Goal: Task Accomplishment & Management: Use online tool/utility

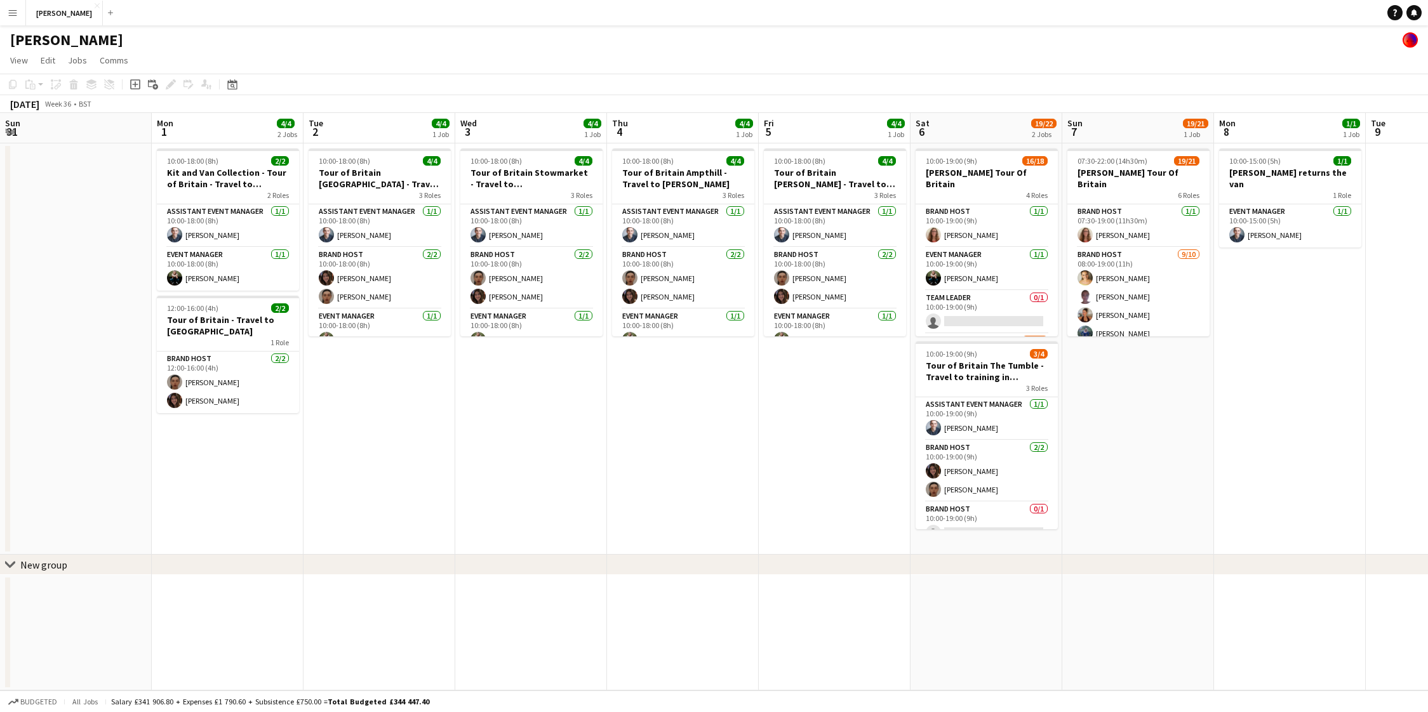
scroll to position [0, 342]
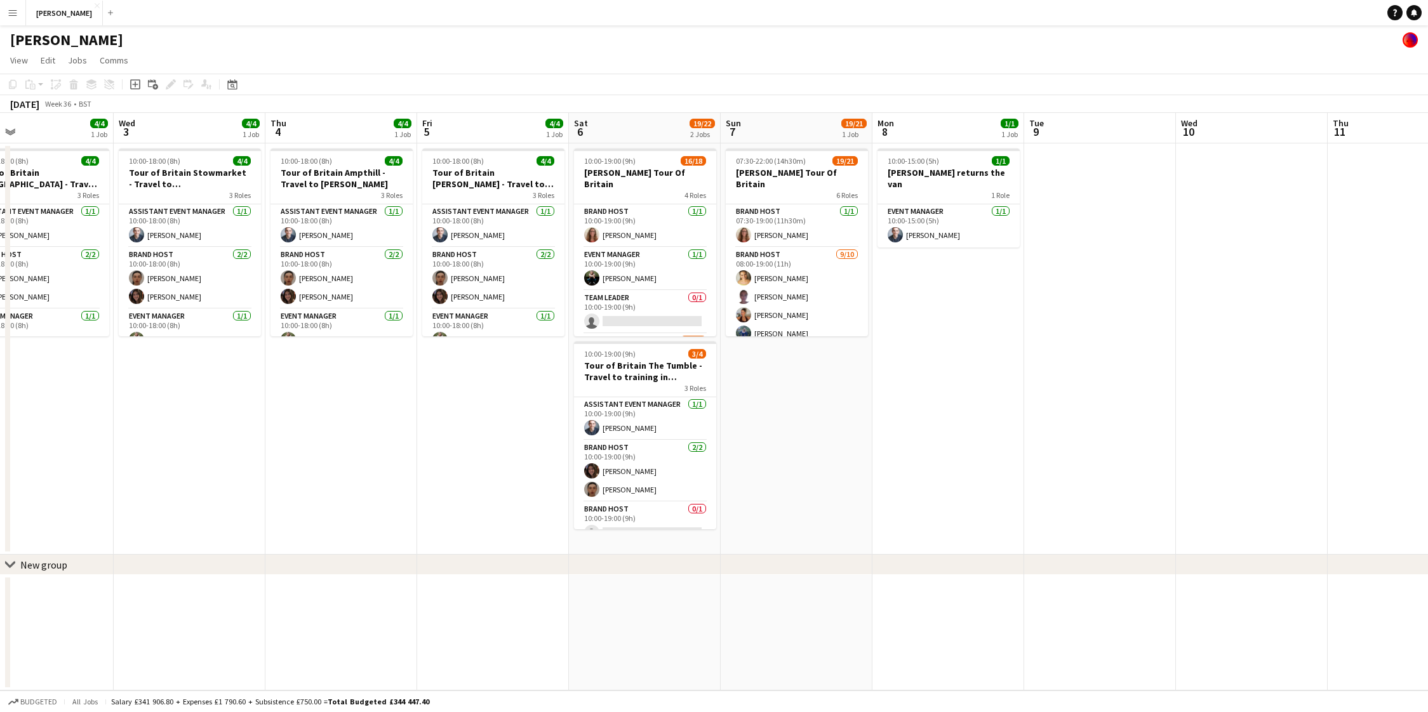
click at [15, 13] on app-icon "Menu" at bounding box center [13, 13] width 10 height 10
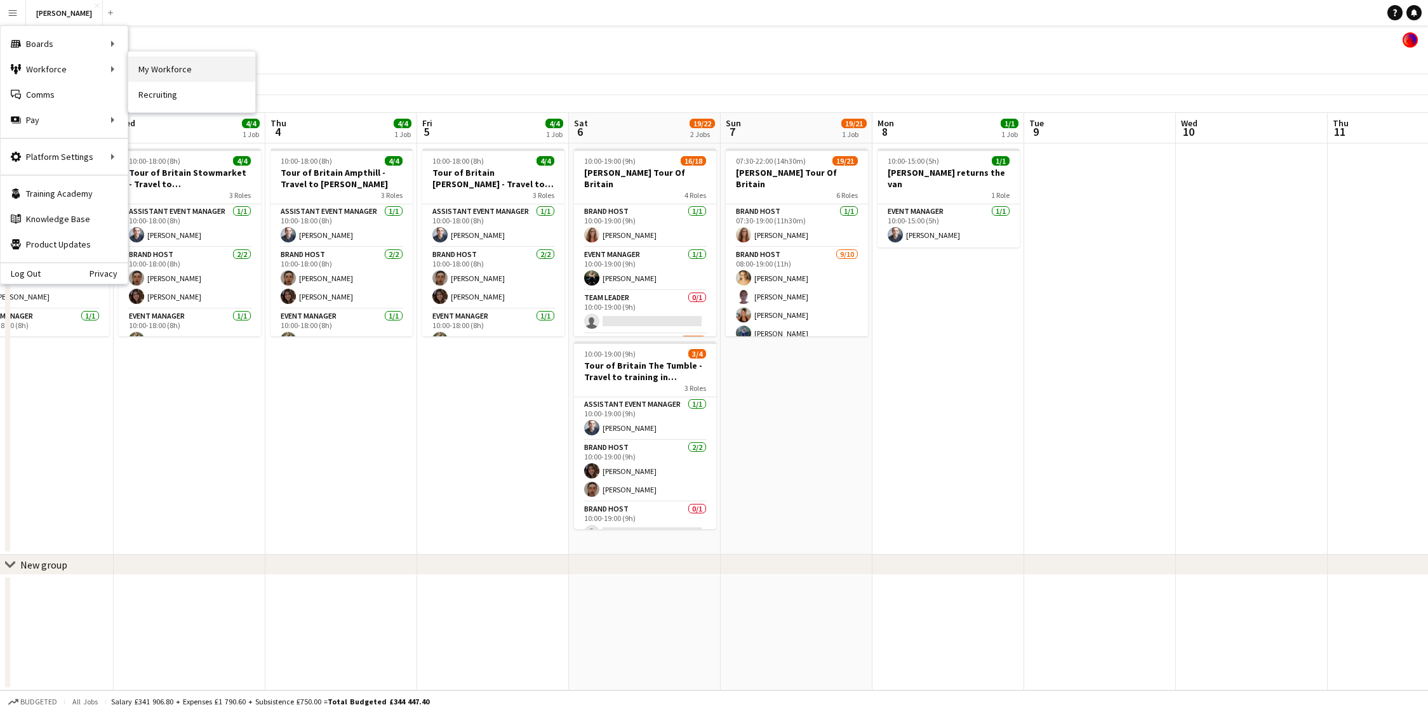
click at [148, 69] on link "My Workforce" at bounding box center [191, 69] width 127 height 25
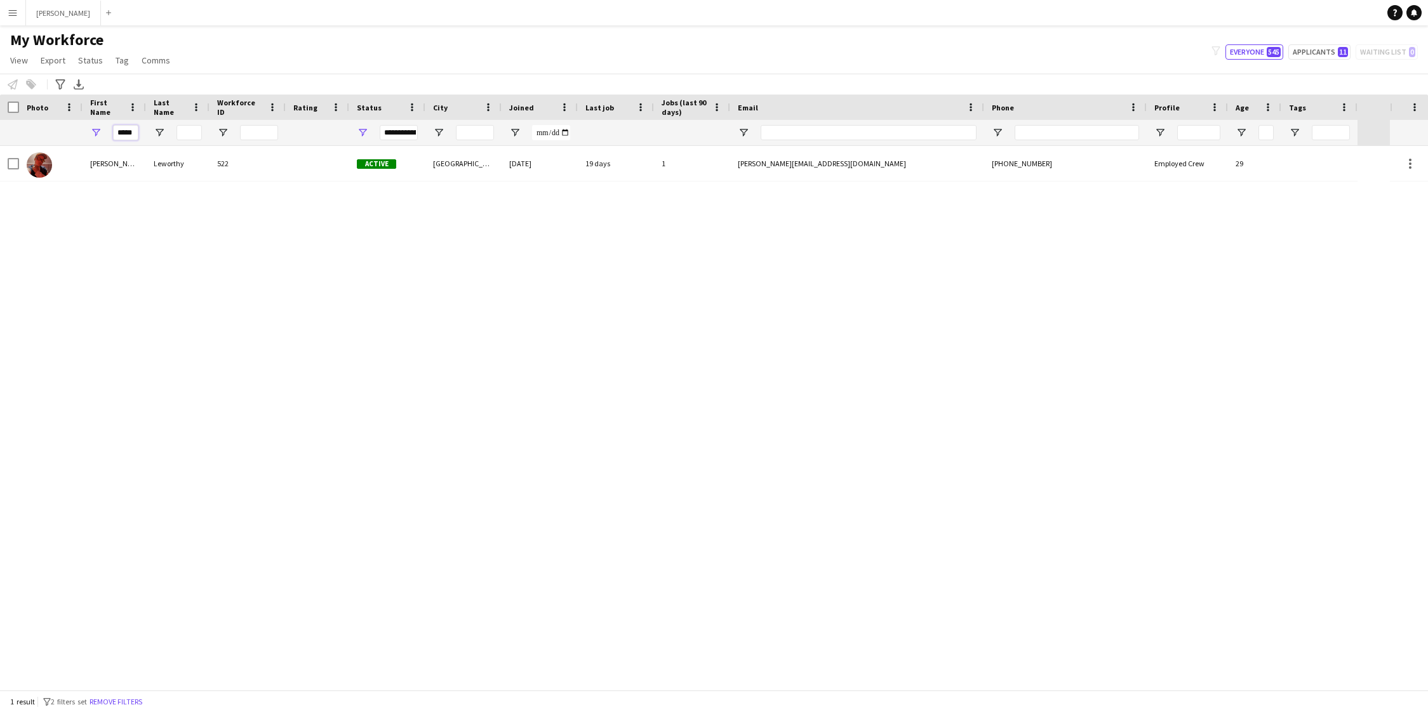
drag, startPoint x: 135, startPoint y: 128, endPoint x: 90, endPoint y: 129, distance: 45.7
click at [90, 129] on div "*****" at bounding box center [114, 132] width 63 height 25
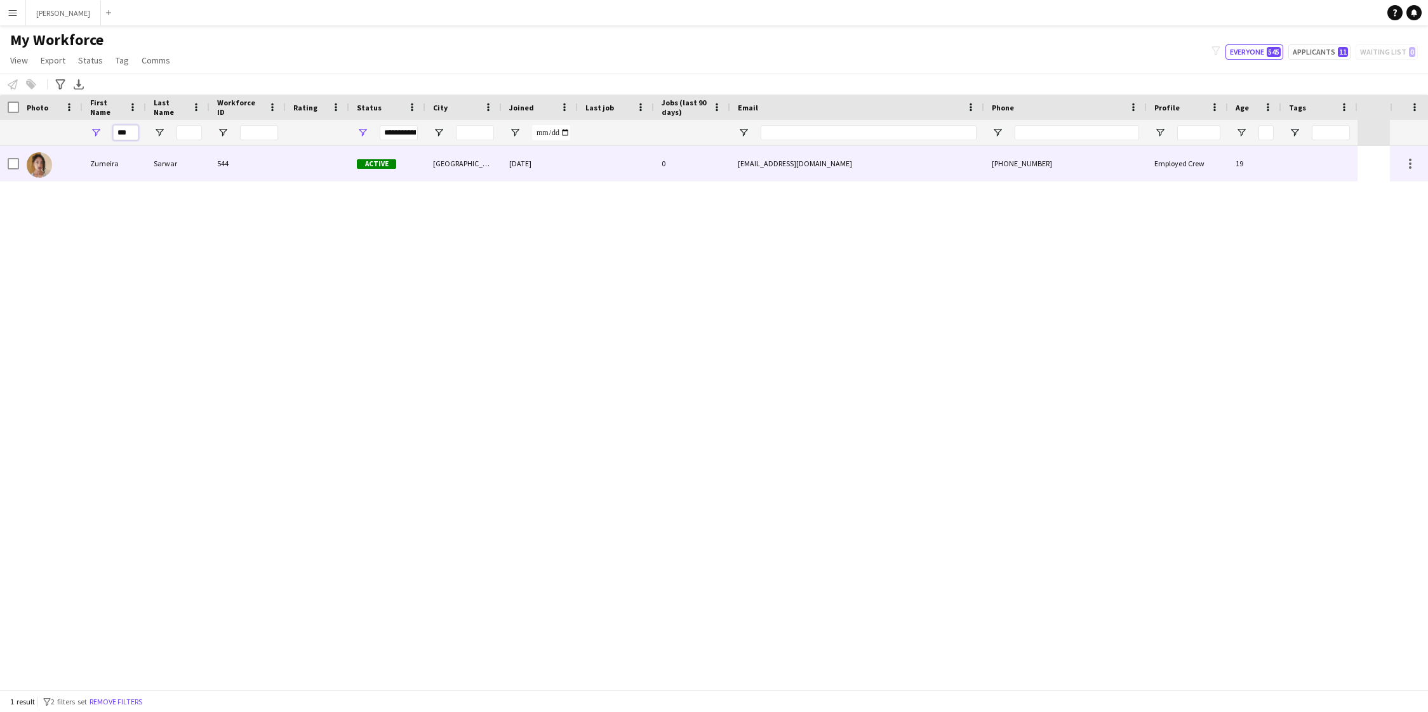
type input "***"
click at [83, 163] on div "Zumeira" at bounding box center [114, 163] width 63 height 35
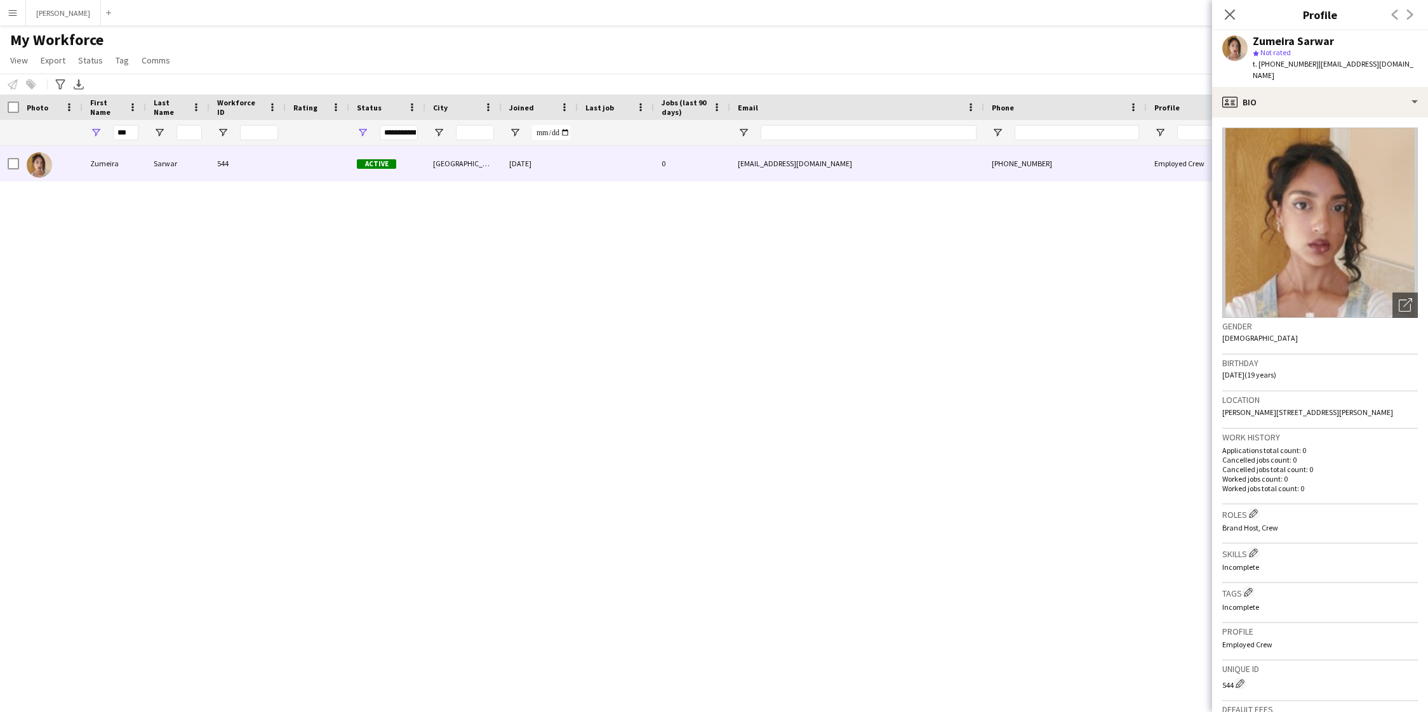
scroll to position [201, 0]
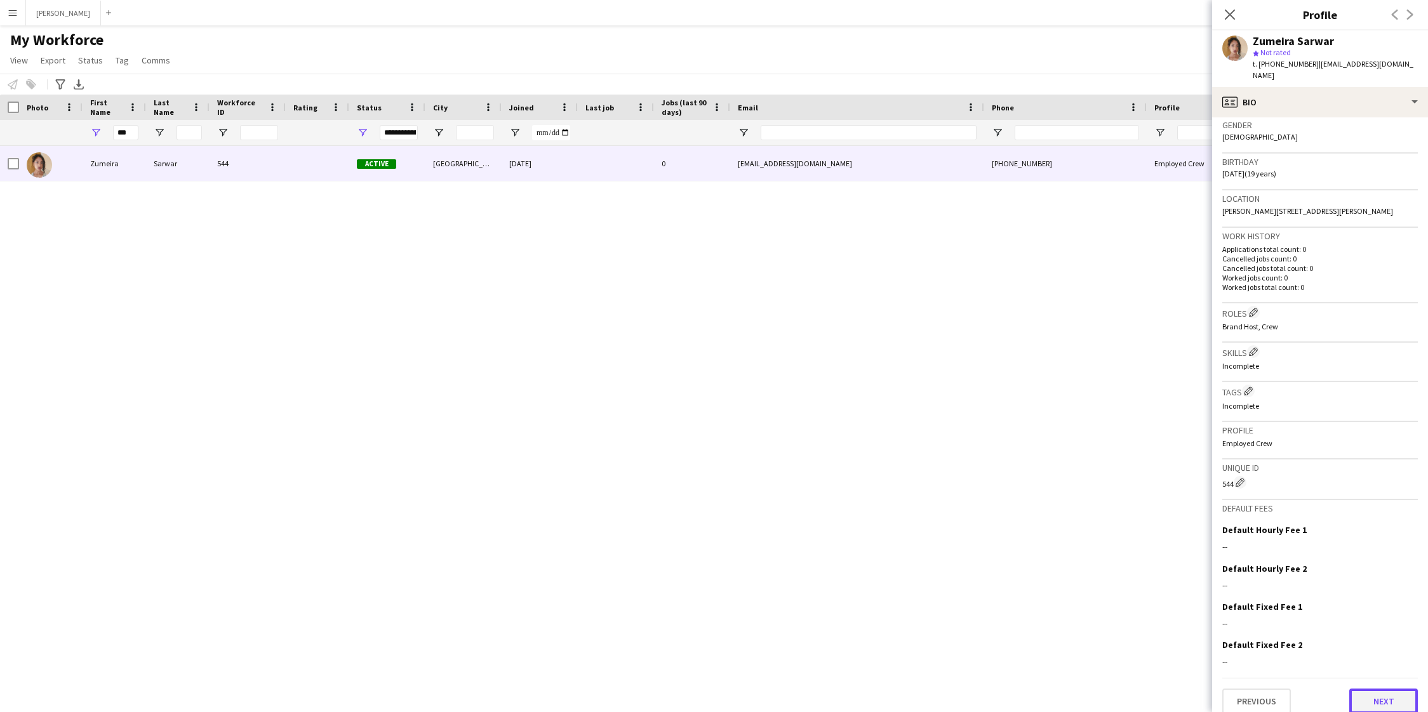
click at [1382, 689] on button "Next" at bounding box center [1383, 701] width 69 height 25
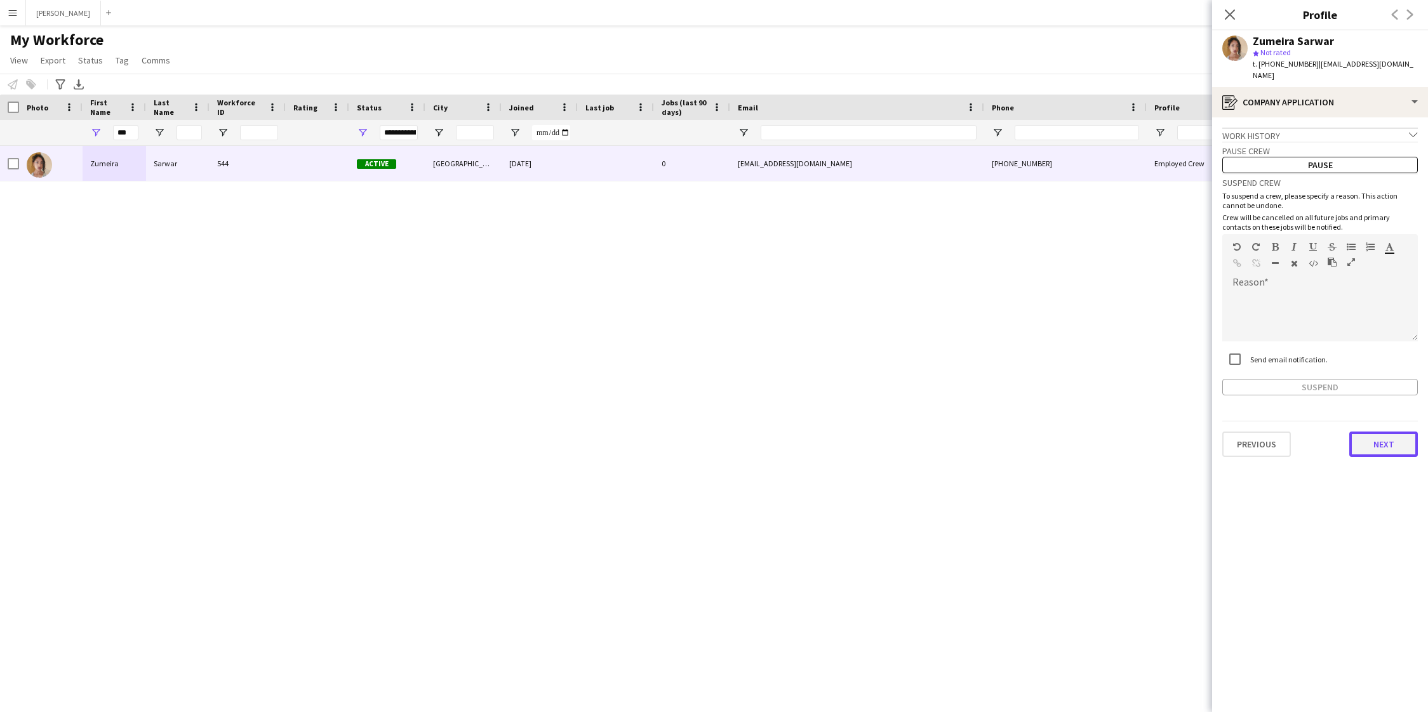
click at [1362, 434] on button "Next" at bounding box center [1383, 444] width 69 height 25
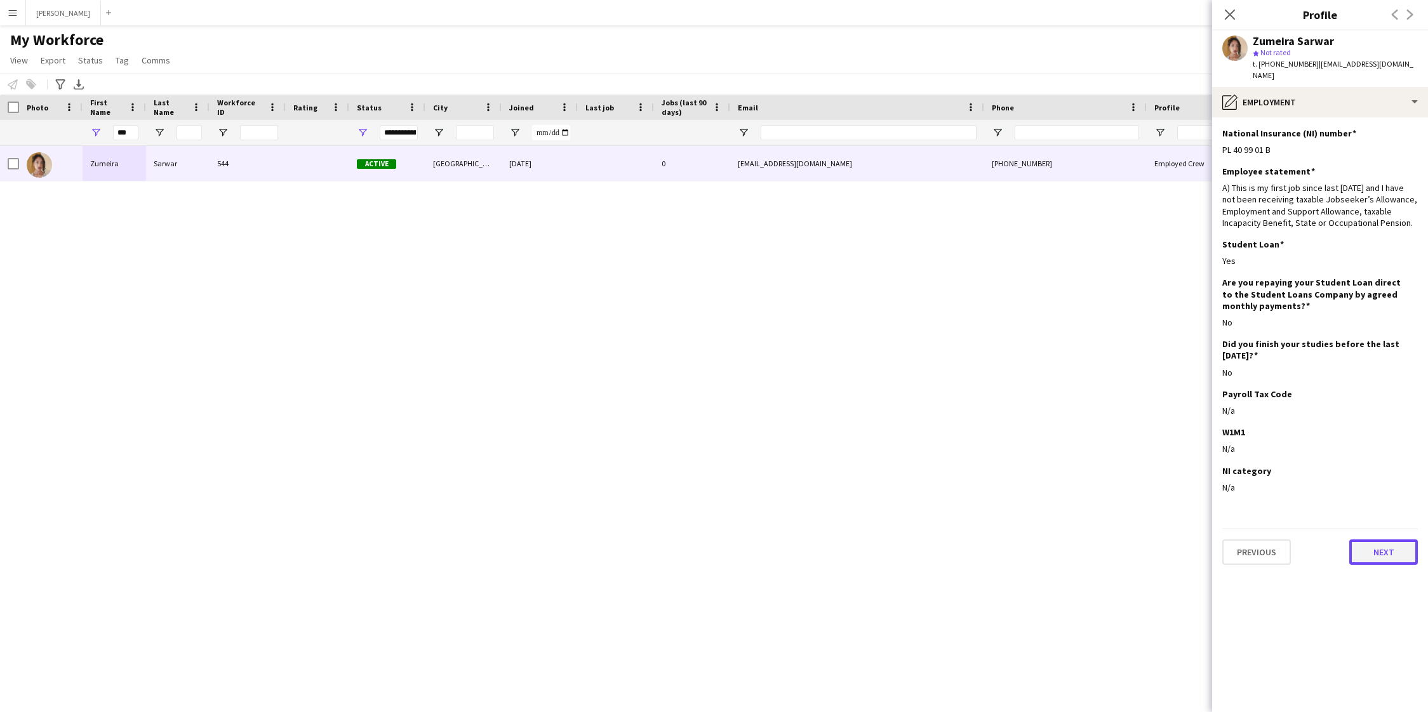
click at [1373, 545] on button "Next" at bounding box center [1383, 552] width 69 height 25
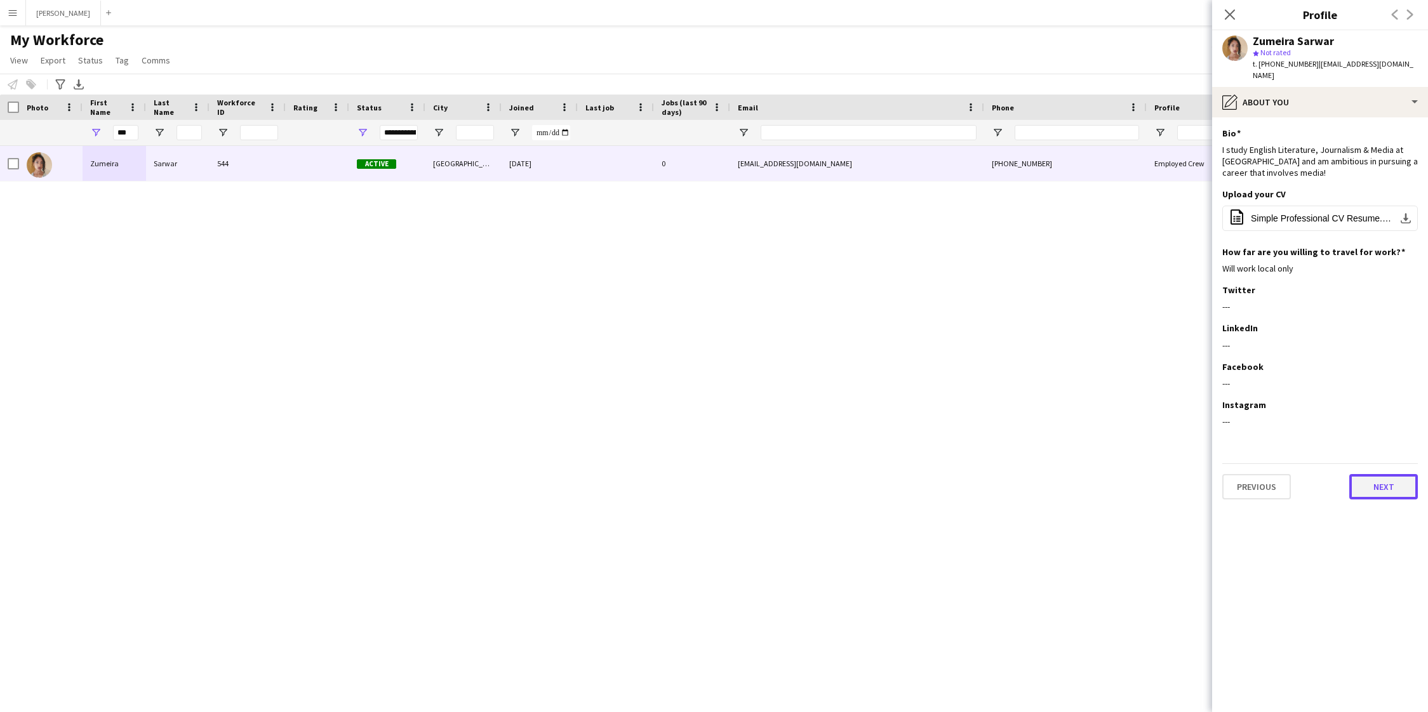
click at [1369, 479] on button "Next" at bounding box center [1383, 486] width 69 height 25
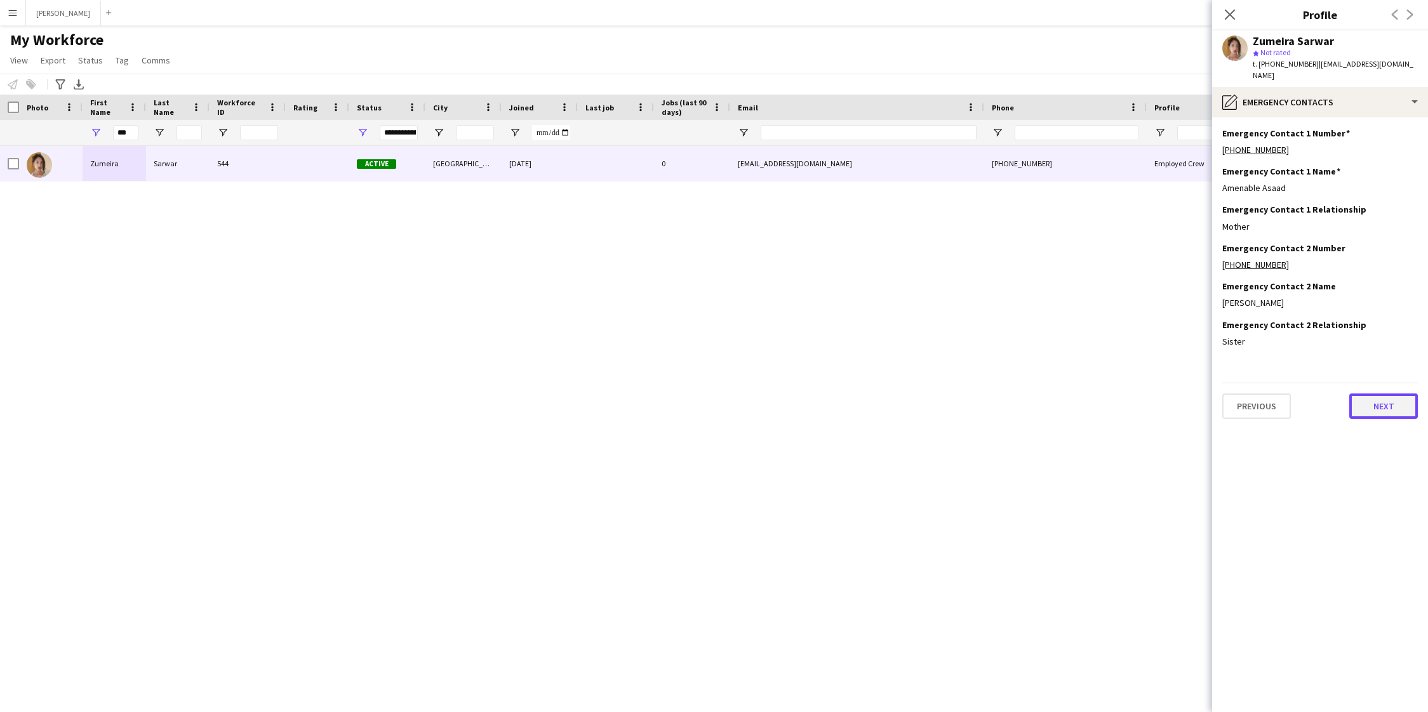
click at [1381, 399] on button "Next" at bounding box center [1383, 406] width 69 height 25
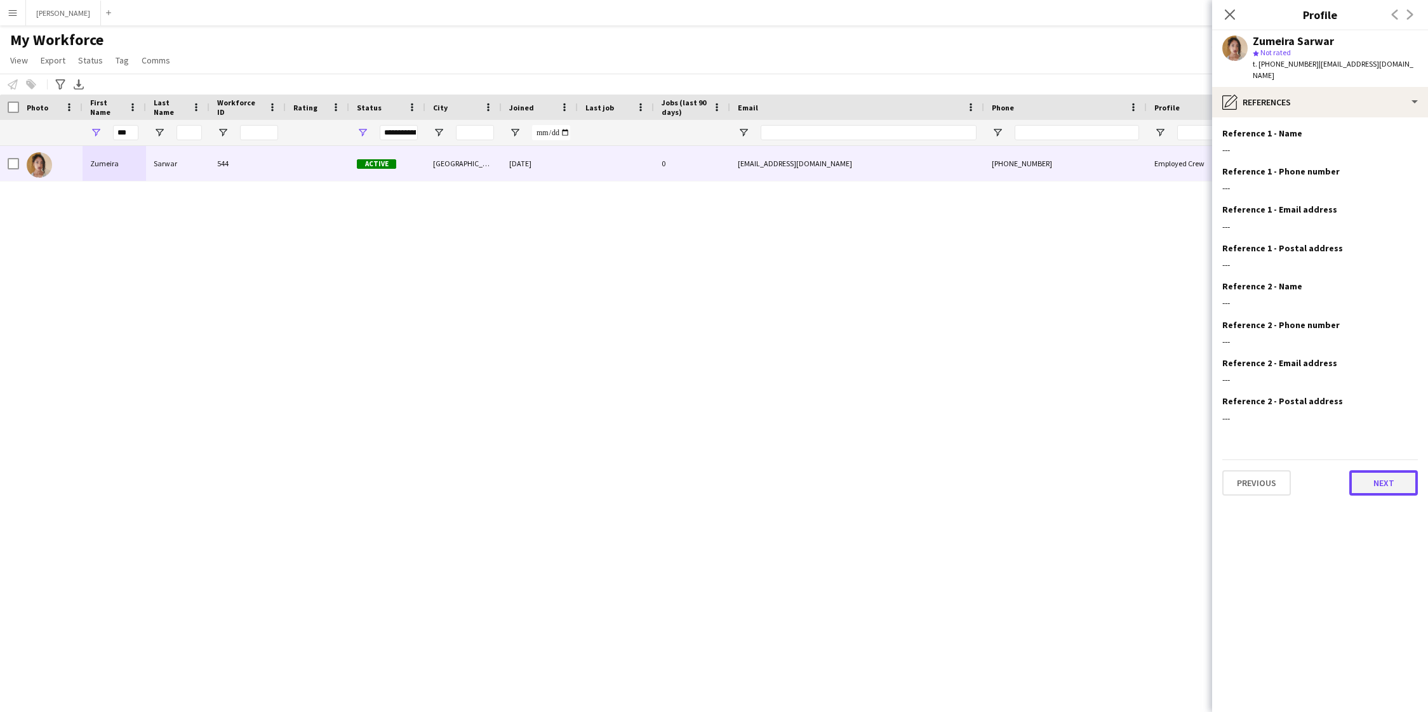
click at [1373, 470] on button "Next" at bounding box center [1383, 482] width 69 height 25
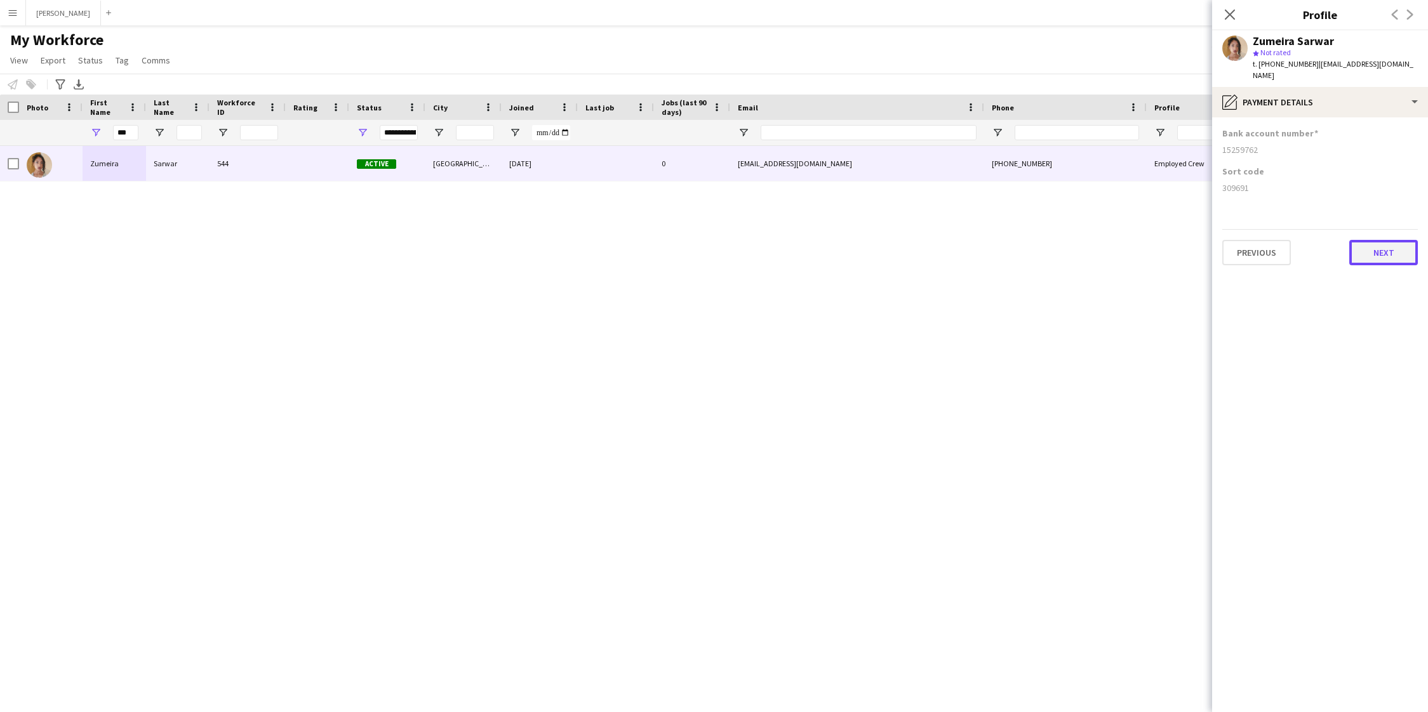
click at [1374, 245] on button "Next" at bounding box center [1383, 252] width 69 height 25
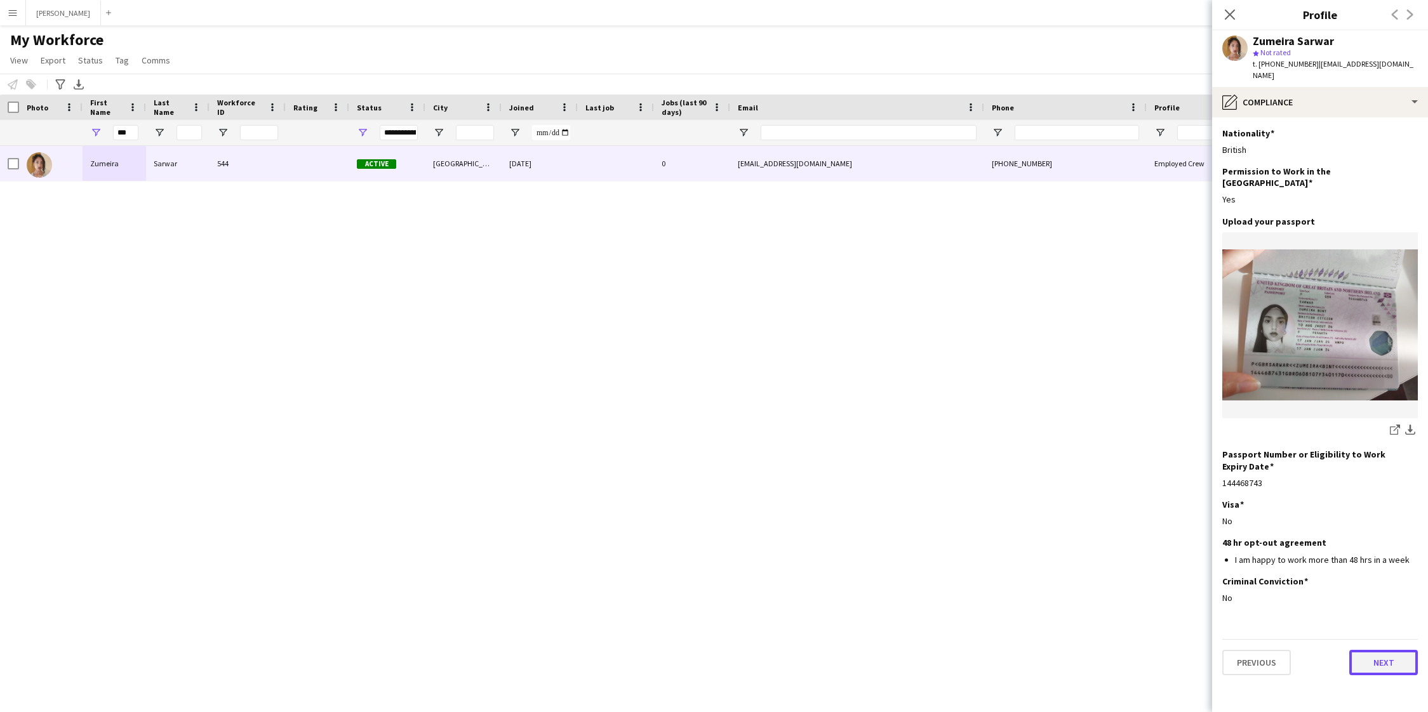
click at [1394, 650] on button "Next" at bounding box center [1383, 662] width 69 height 25
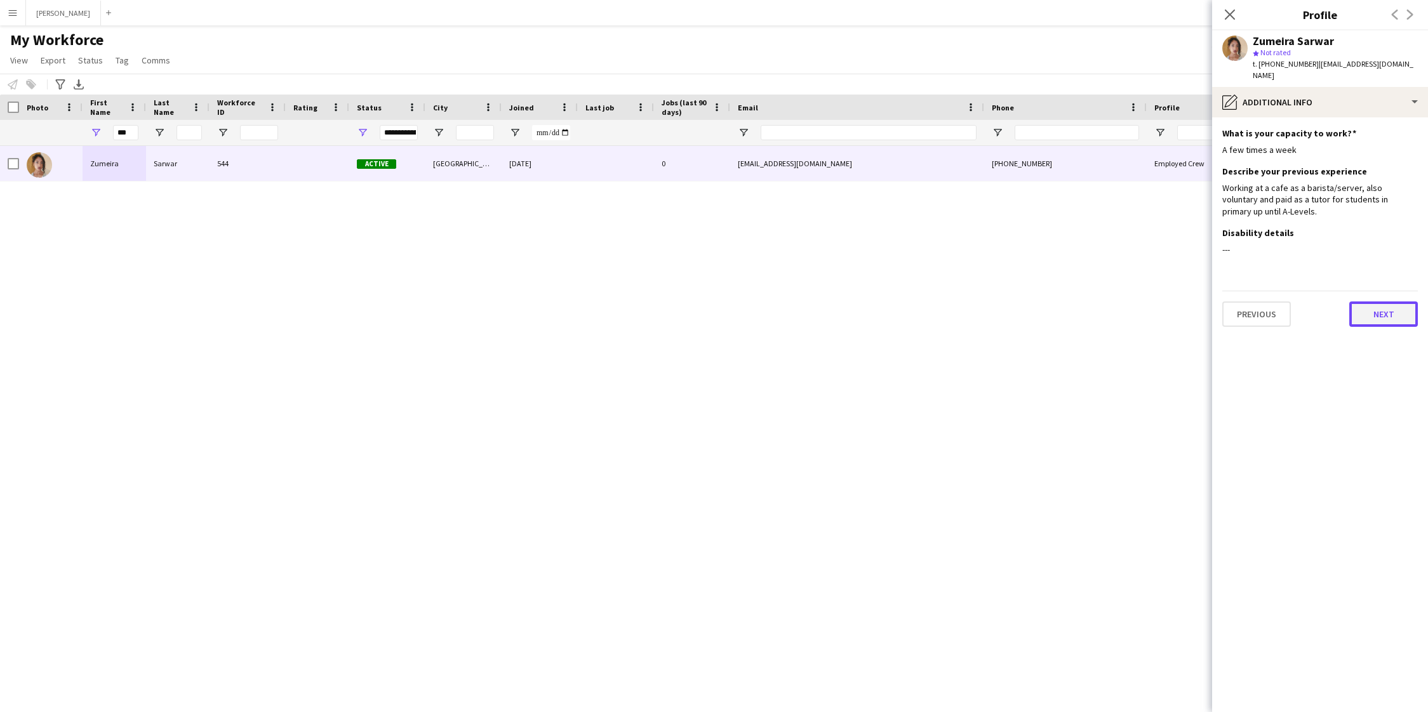
click at [1374, 309] on button "Next" at bounding box center [1383, 314] width 69 height 25
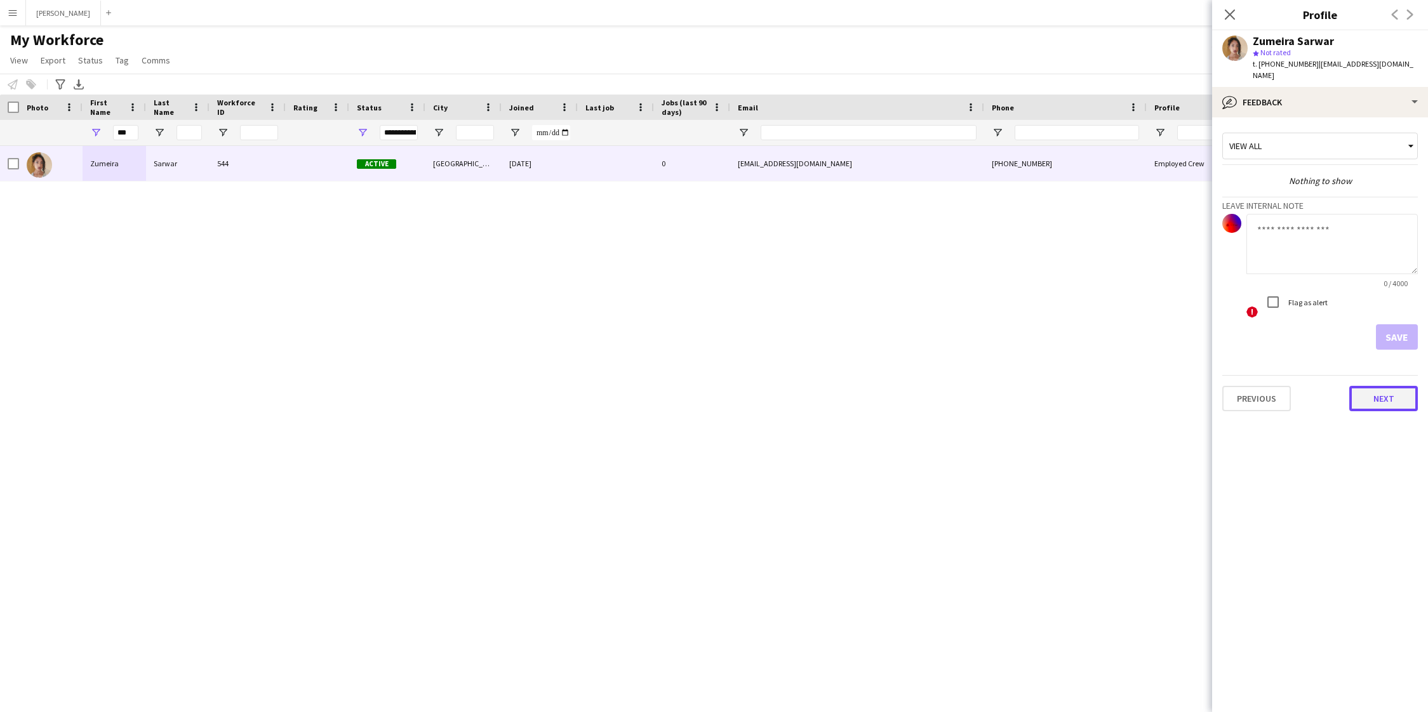
click at [1383, 386] on button "Next" at bounding box center [1383, 398] width 69 height 25
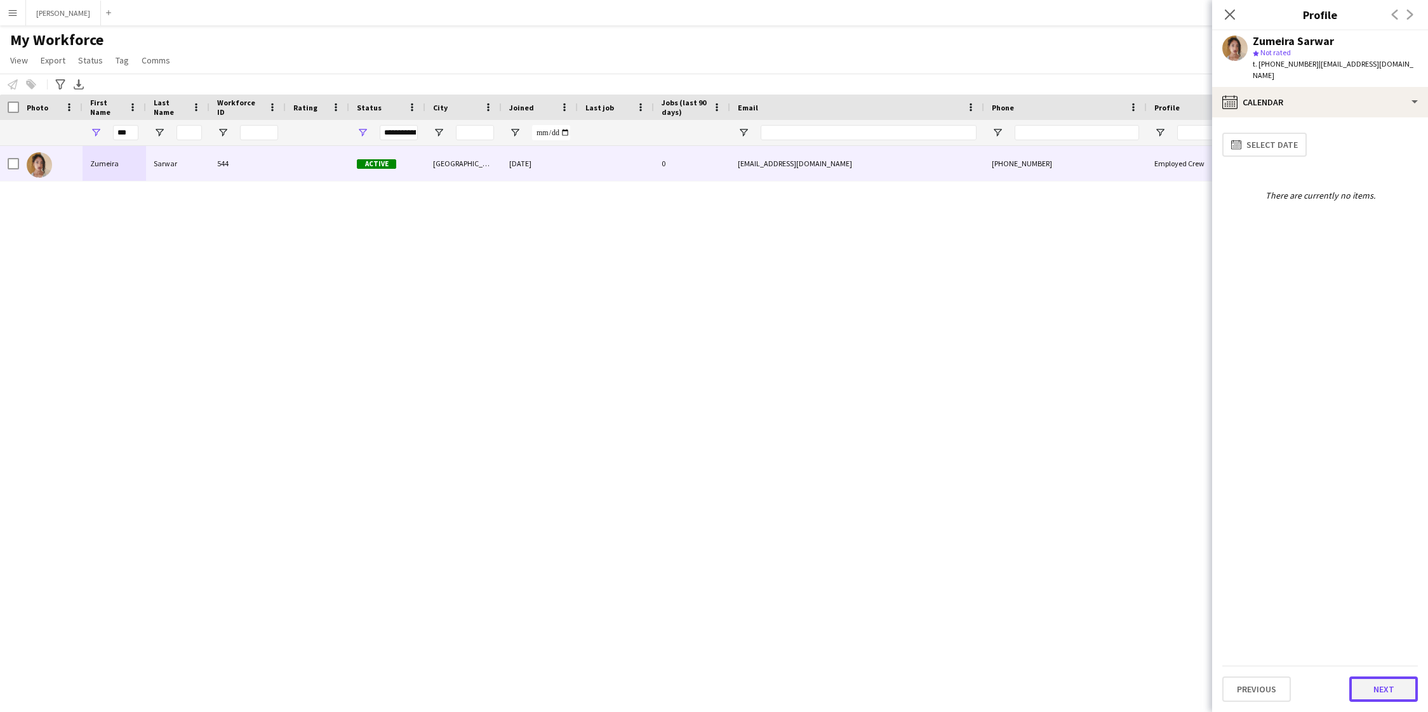
click at [1380, 682] on button "Next" at bounding box center [1383, 689] width 69 height 25
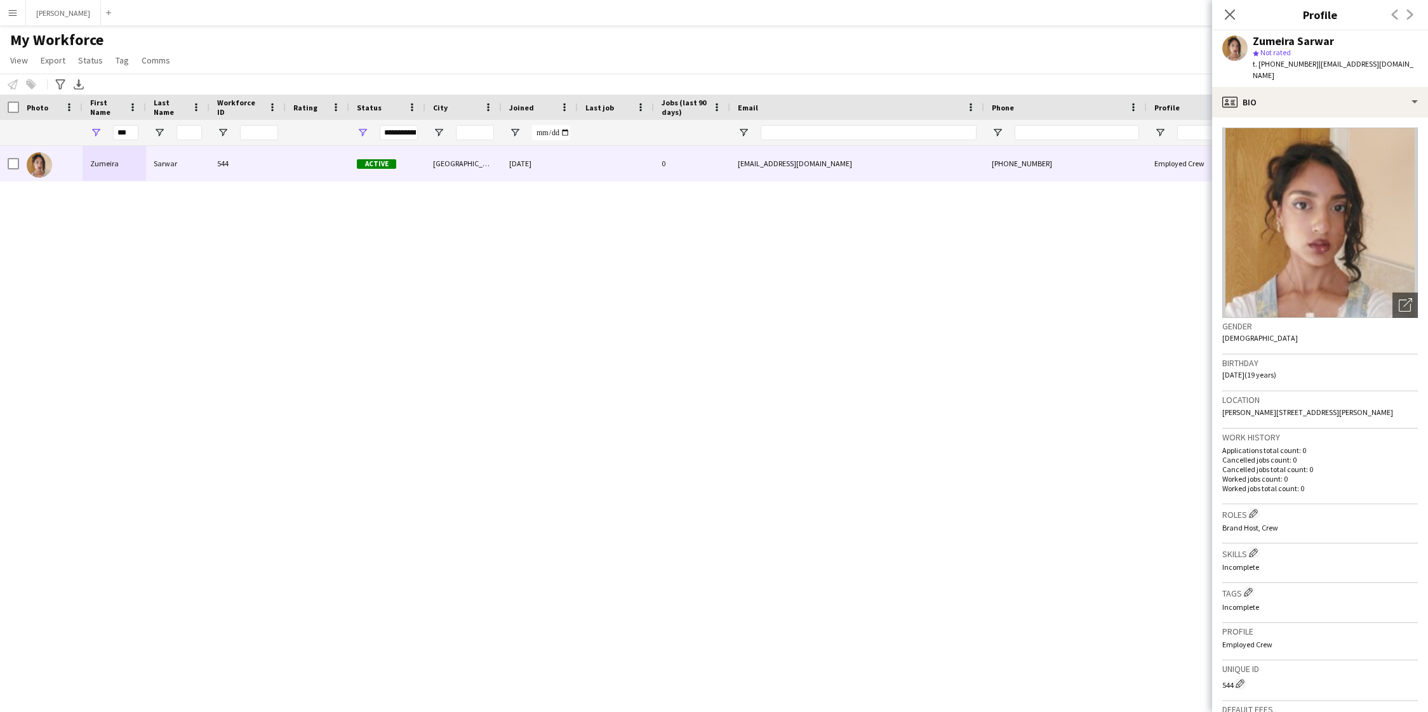
click at [15, 12] on app-icon "Menu" at bounding box center [13, 13] width 10 height 10
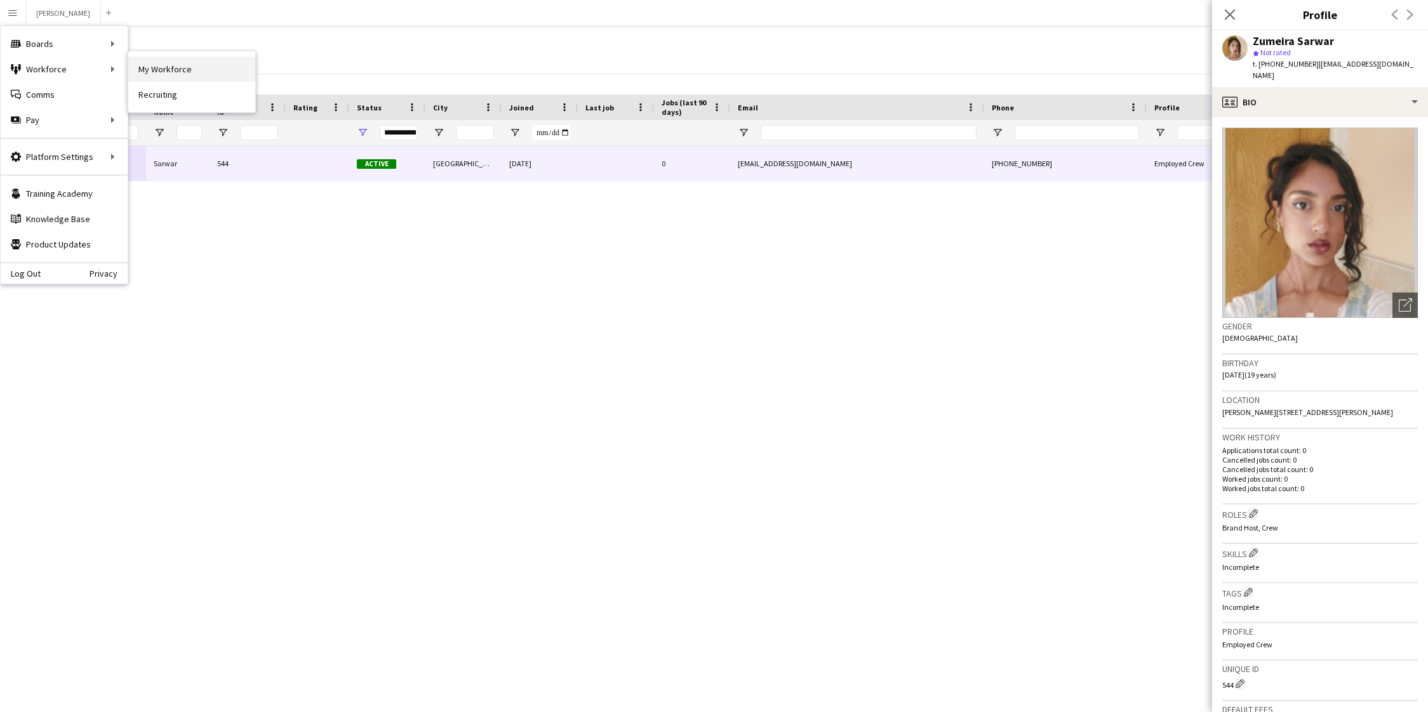
click at [160, 65] on link "My Workforce" at bounding box center [191, 69] width 127 height 25
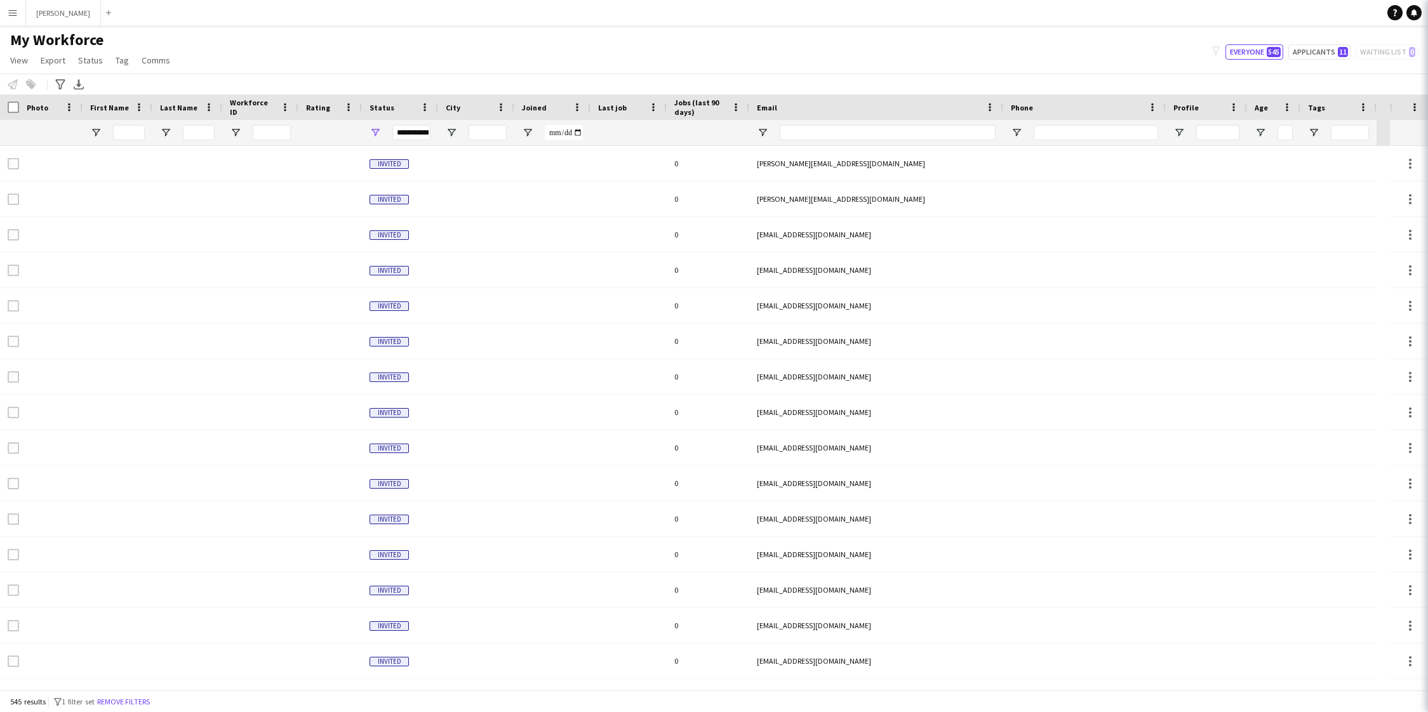
type input "***"
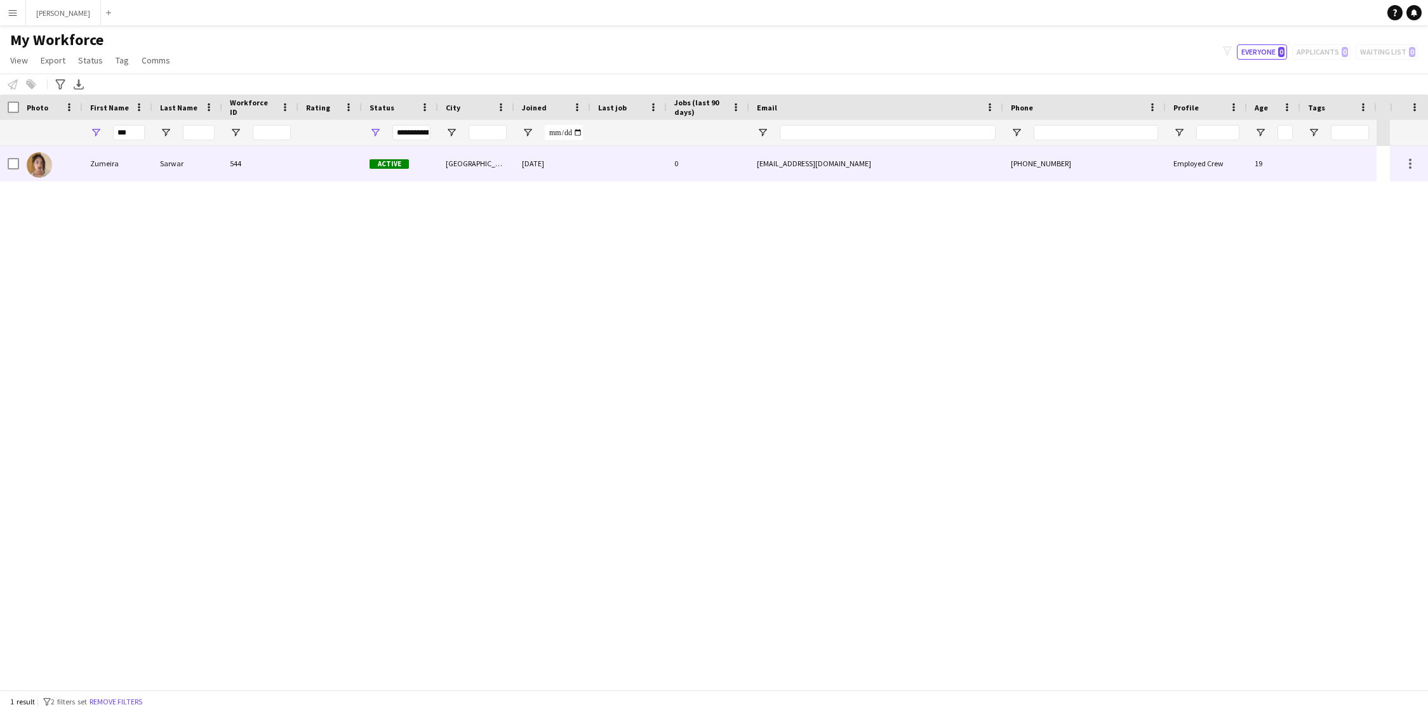
click at [135, 173] on div "Zumeira" at bounding box center [118, 163] width 70 height 35
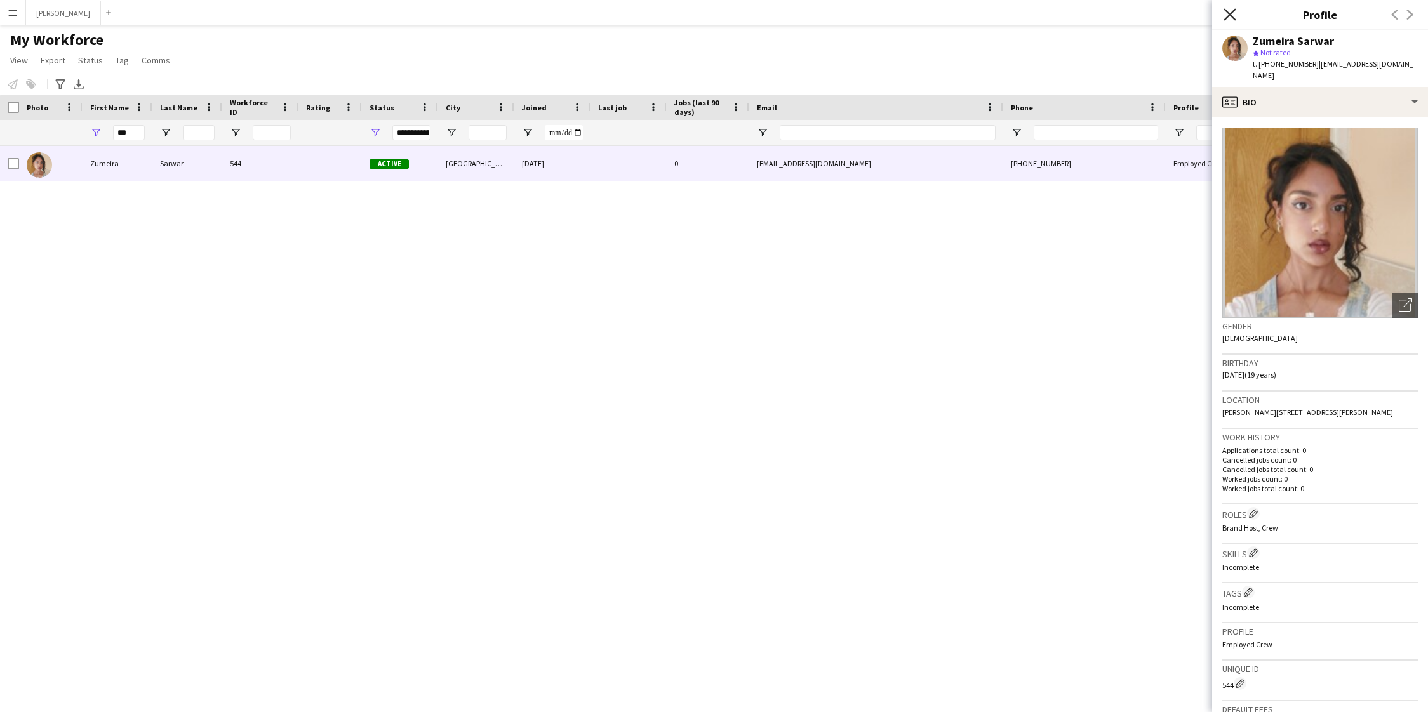
click at [1231, 12] on icon at bounding box center [1229, 14] width 12 height 12
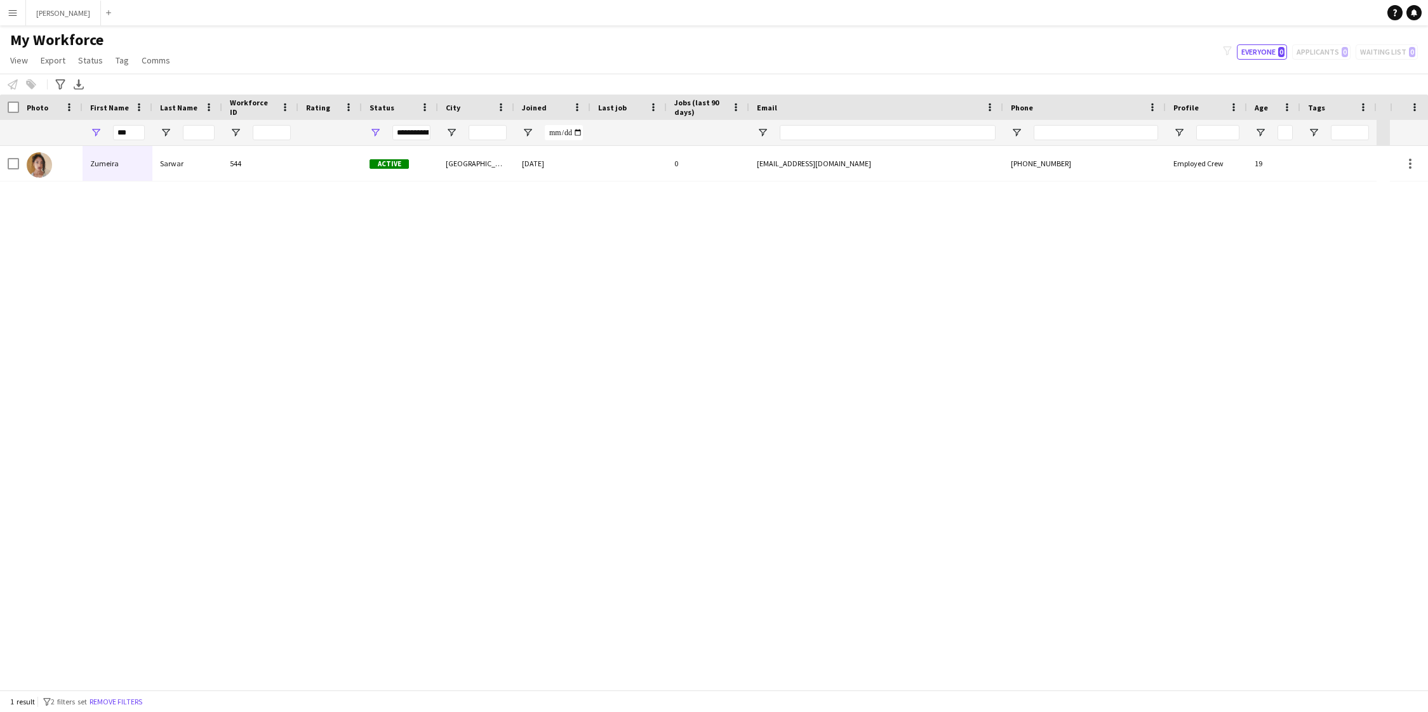
click at [13, 13] on app-icon "Menu" at bounding box center [13, 13] width 10 height 10
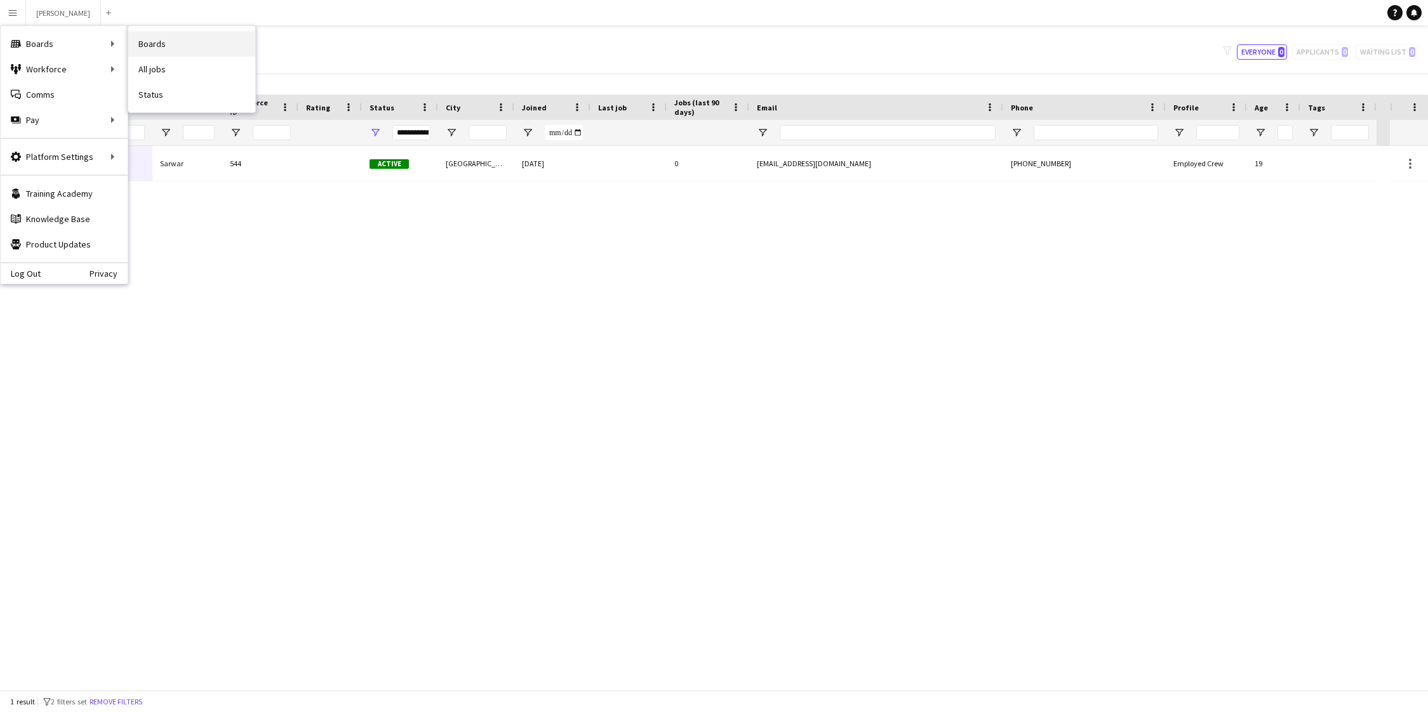
click at [154, 44] on link "Boards" at bounding box center [191, 43] width 127 height 25
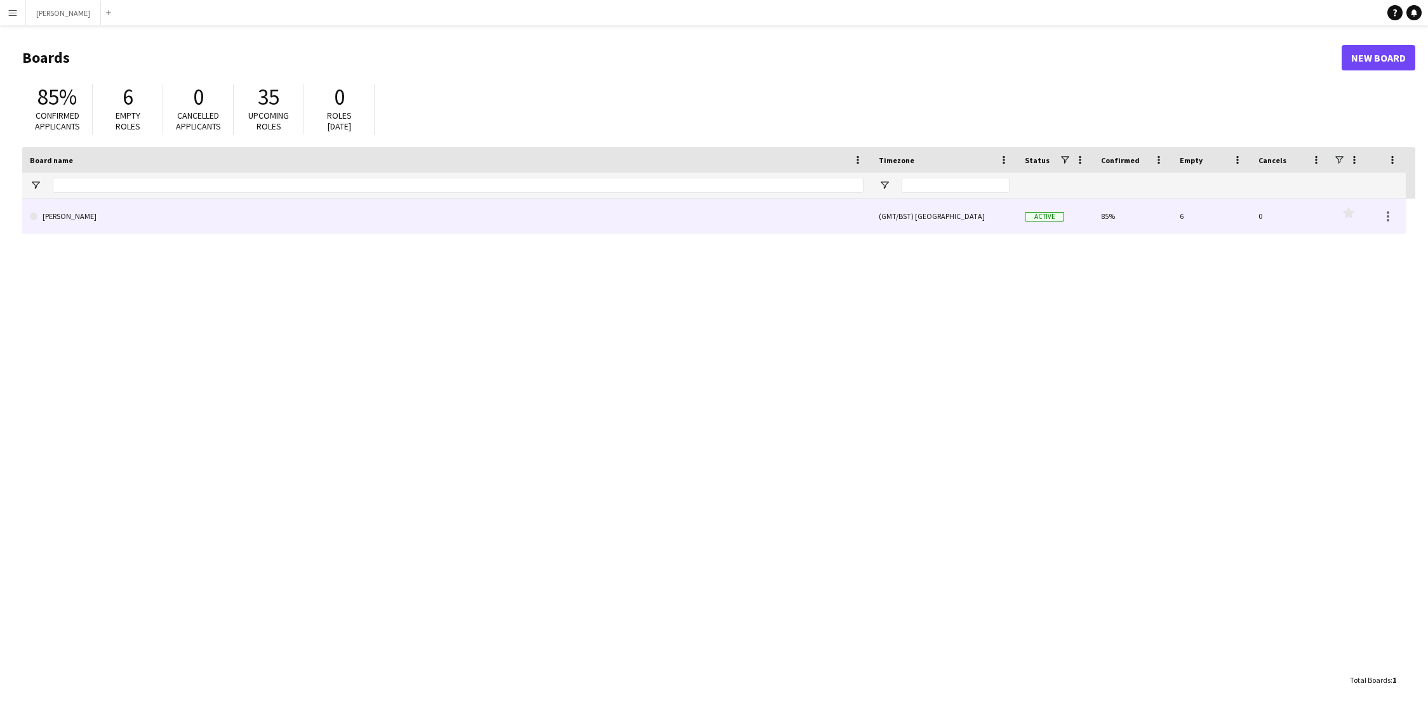
click at [350, 207] on link "[PERSON_NAME]" at bounding box center [447, 217] width 834 height 36
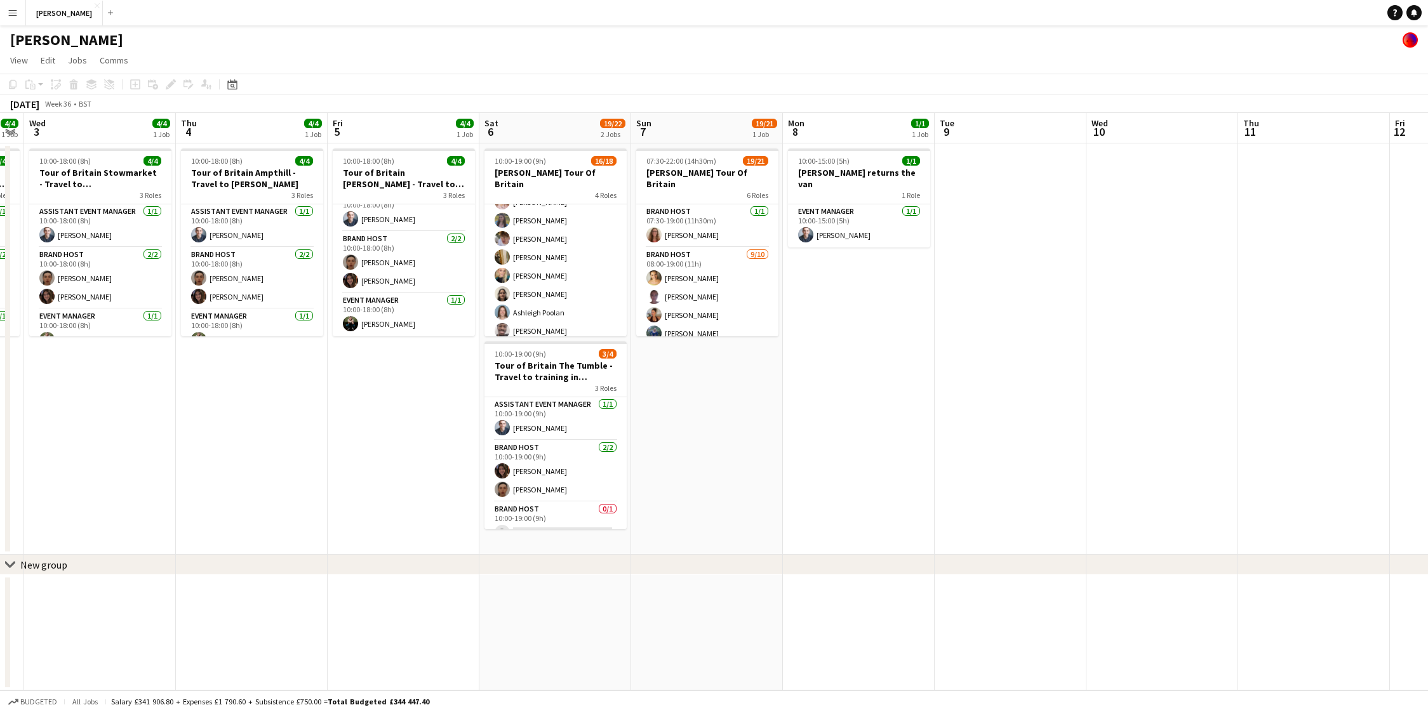
scroll to position [287, 0]
click at [547, 324] on app-card-role "Brand Host 14/15 11:00-19:00 (8h) [PERSON_NAME] [PERSON_NAME] [PERSON_NAME] [PE…" at bounding box center [555, 197] width 142 height 301
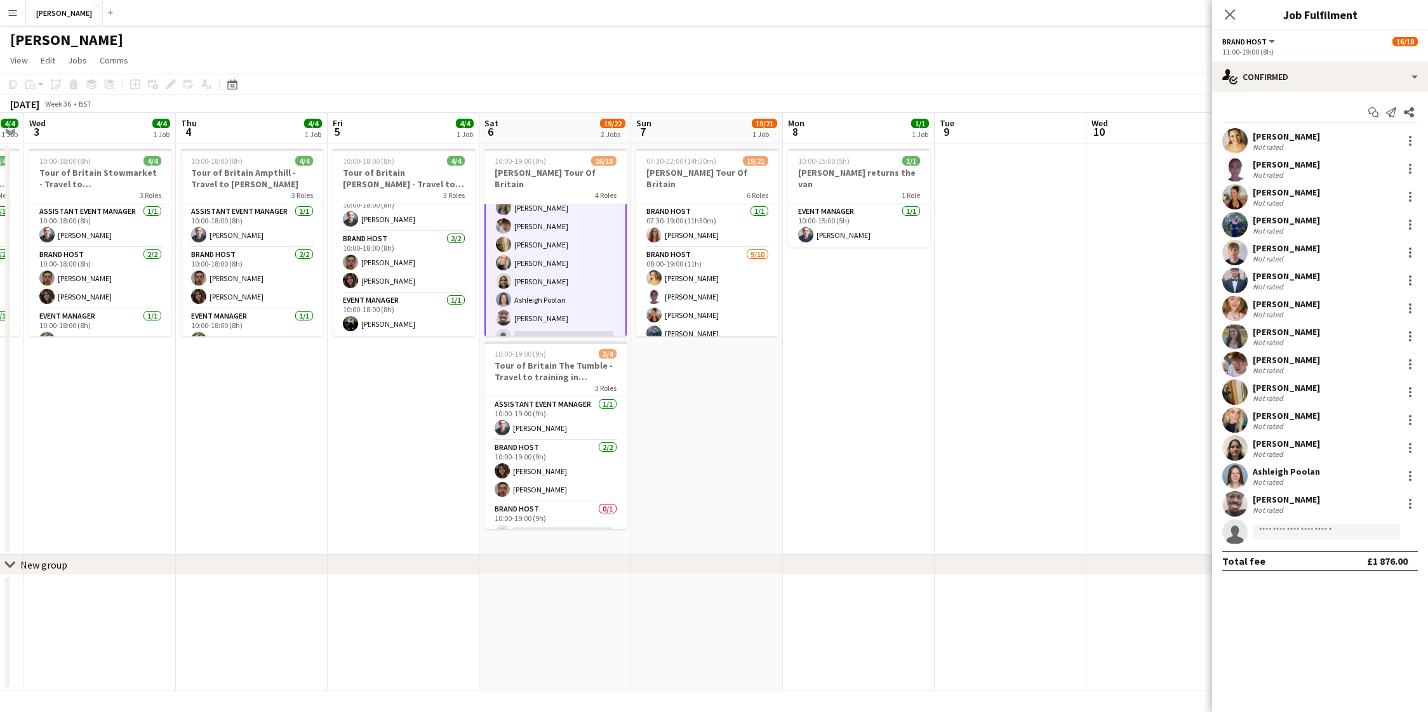
scroll to position [288, 0]
click at [1314, 534] on input at bounding box center [1326, 531] width 147 height 15
type input "***"
click at [1319, 549] on span "Zumeira Sarwar" at bounding box center [1294, 550] width 63 height 11
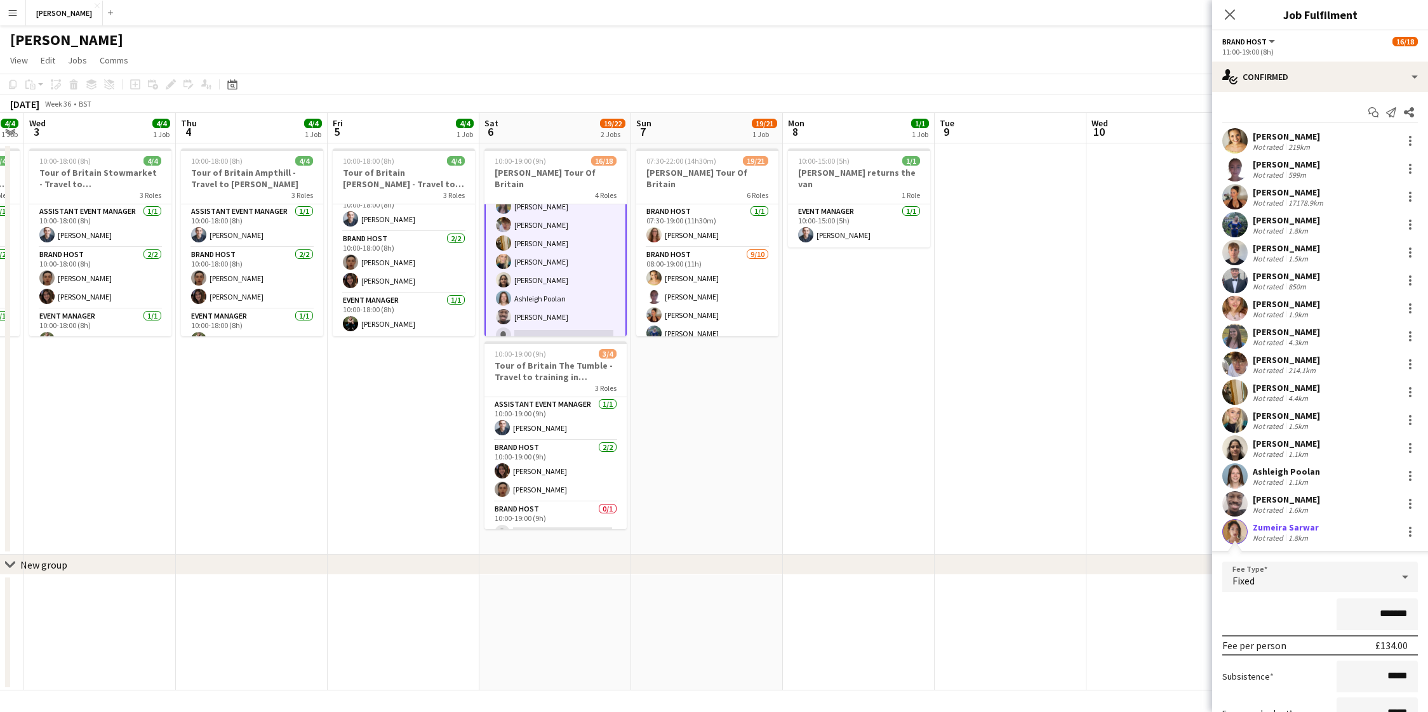
scroll to position [121, 0]
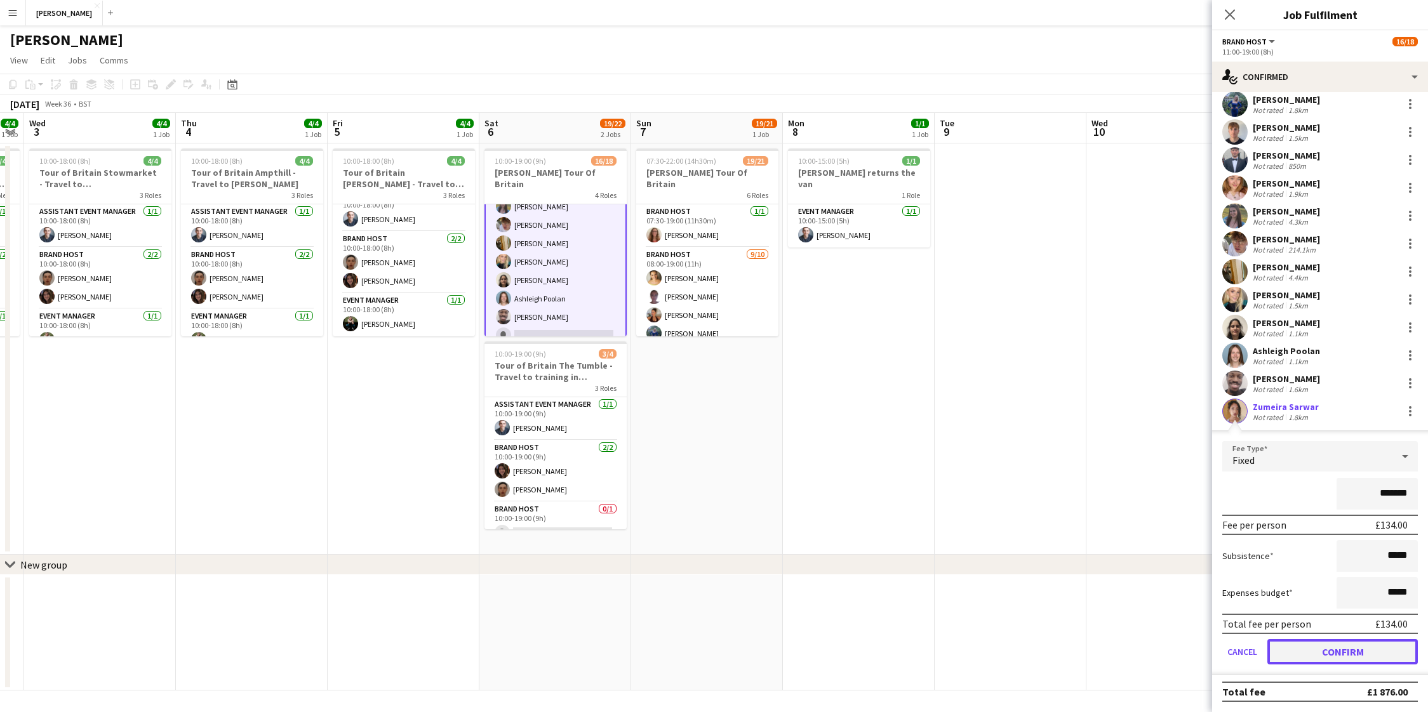
click at [1327, 648] on button "Confirm" at bounding box center [1342, 651] width 150 height 25
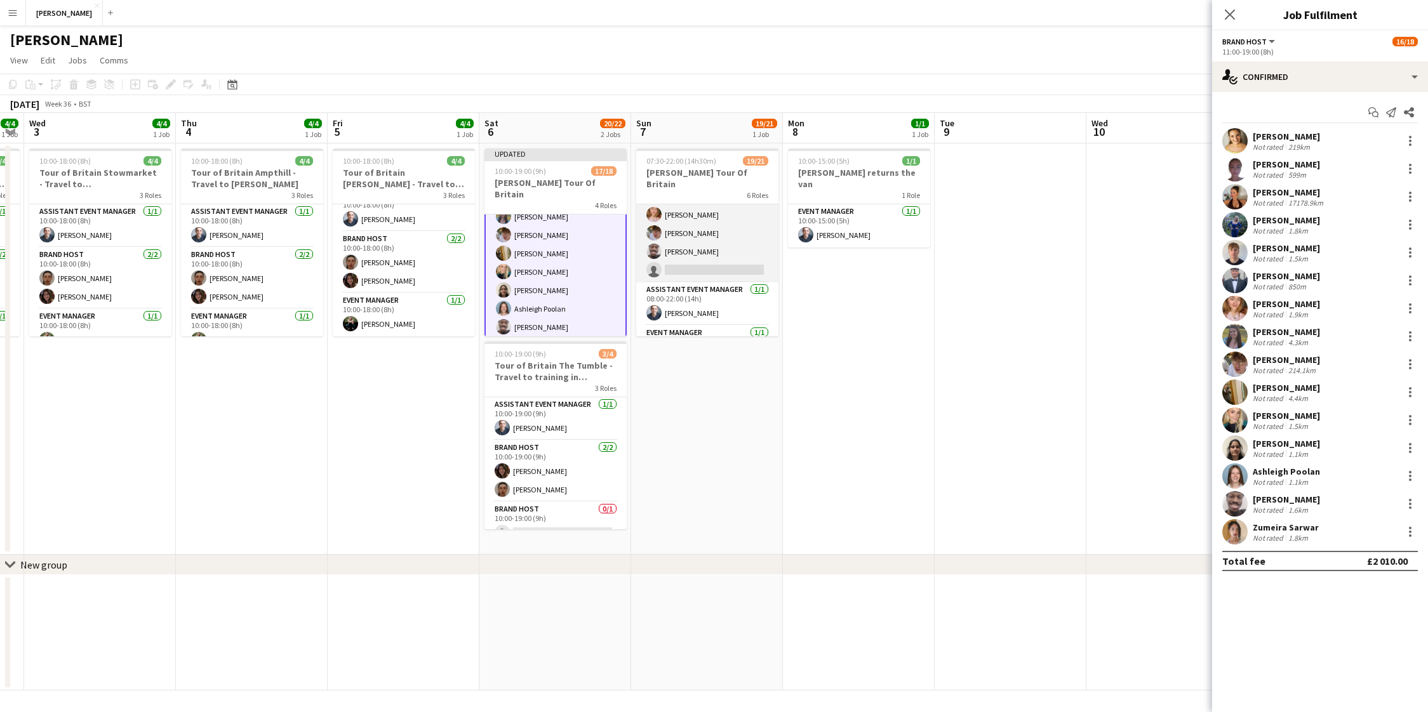
scroll to position [168, 0]
click at [697, 260] on app-card-role "Brand Host [DATE] 08:00-19:00 (11h) [PERSON_NAME] [PERSON_NAME] [PERSON_NAME] […" at bounding box center [707, 184] width 142 height 209
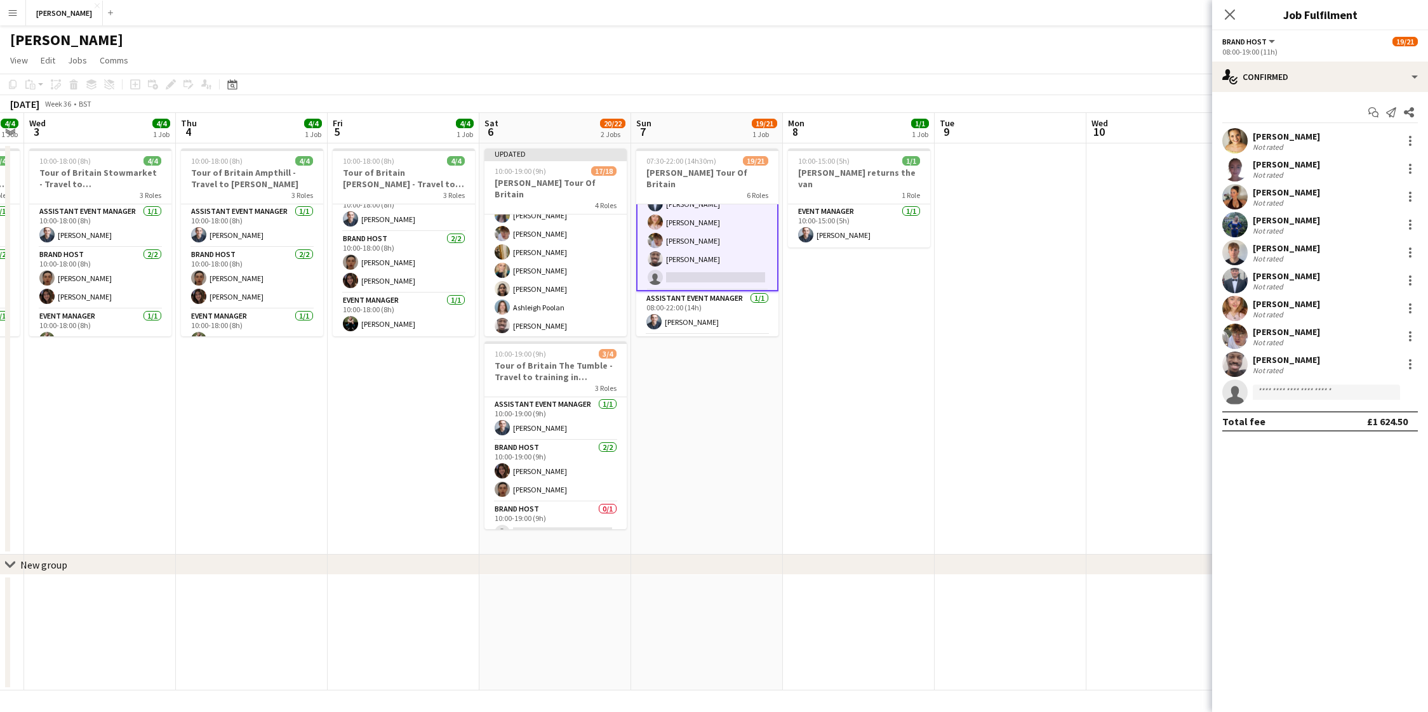
scroll to position [169, 0]
click at [1292, 390] on input at bounding box center [1326, 392] width 147 height 15
type input "***"
click at [1310, 409] on span "Zumeira Sarwar" at bounding box center [1294, 410] width 63 height 11
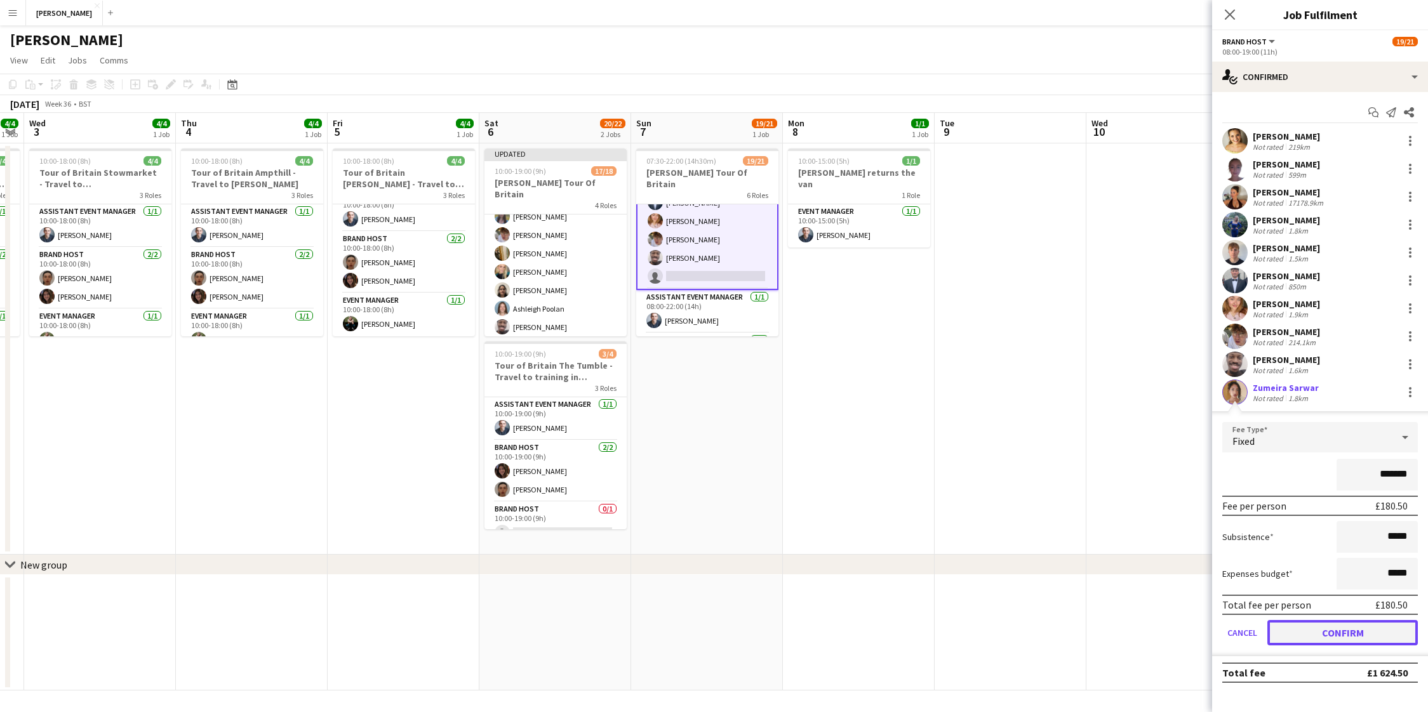
click at [1353, 641] on button "Confirm" at bounding box center [1342, 632] width 150 height 25
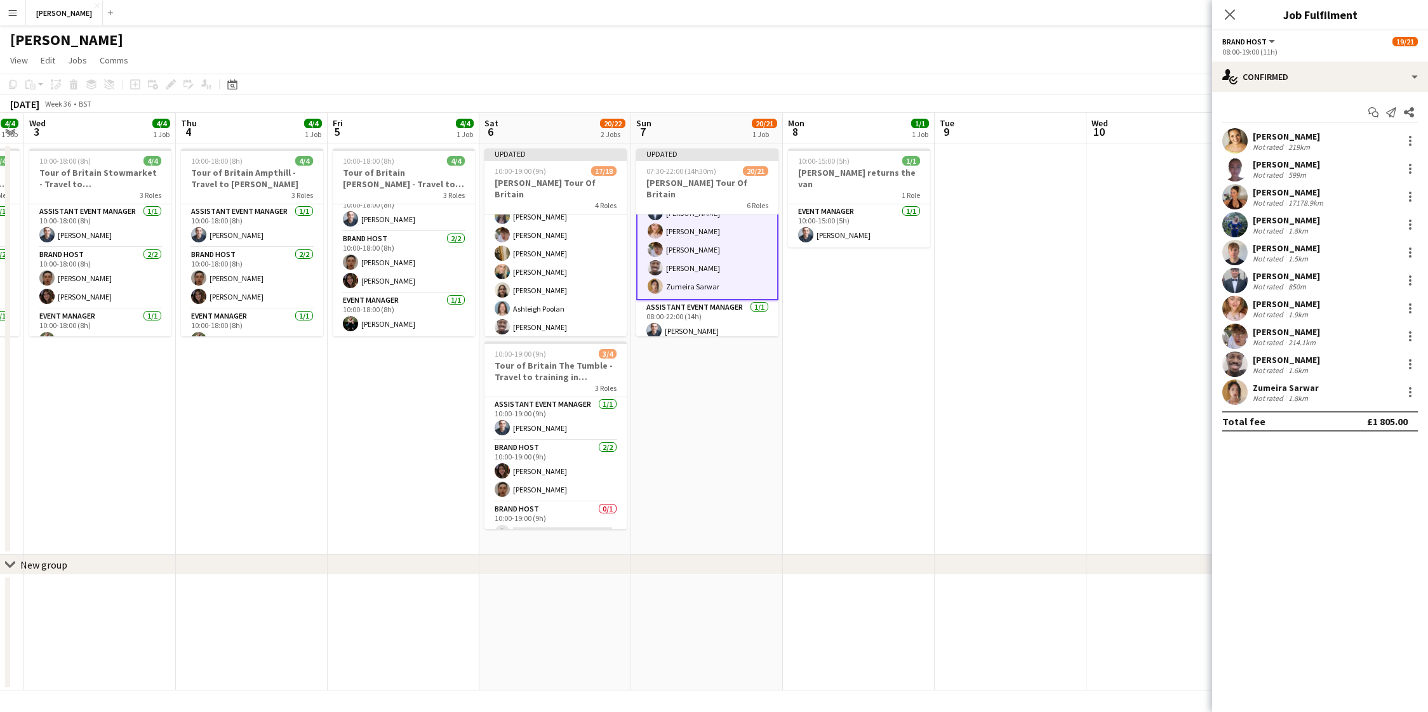
click at [1013, 408] on app-date-cell at bounding box center [1011, 348] width 152 height 411
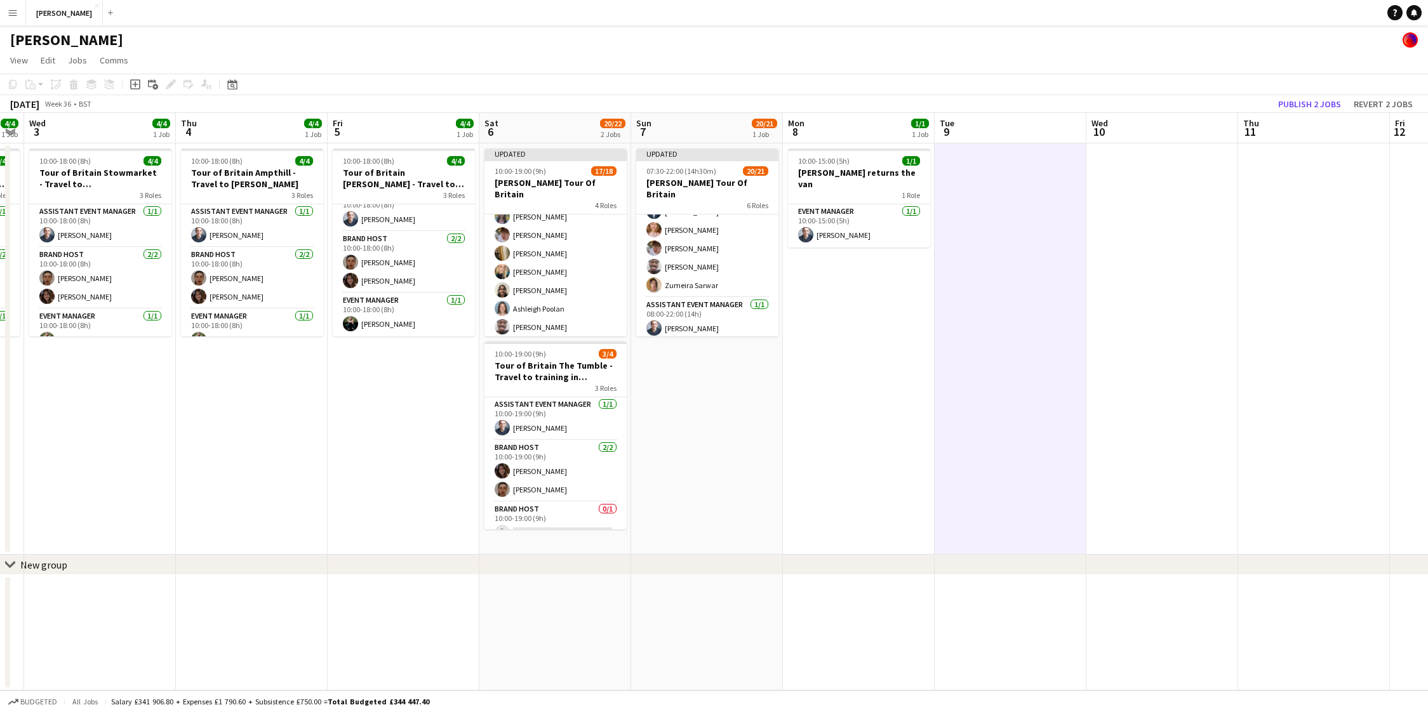
scroll to position [168, 0]
click at [1311, 107] on button "Publish 2 jobs" at bounding box center [1309, 104] width 73 height 17
